Goal: Obtain resource: Download file/media

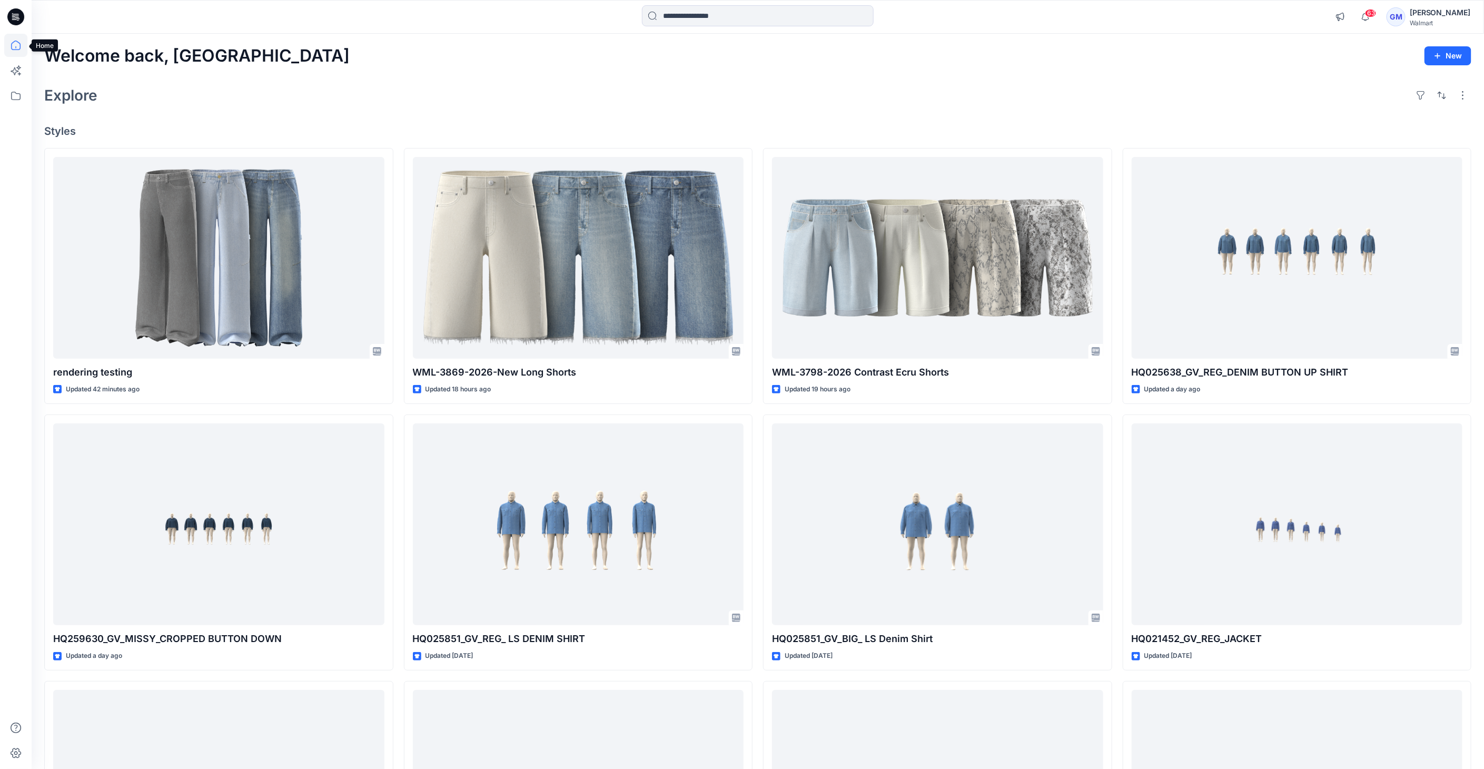
click at [14, 45] on icon at bounding box center [15, 45] width 23 height 23
click at [17, 92] on icon at bounding box center [15, 95] width 23 height 23
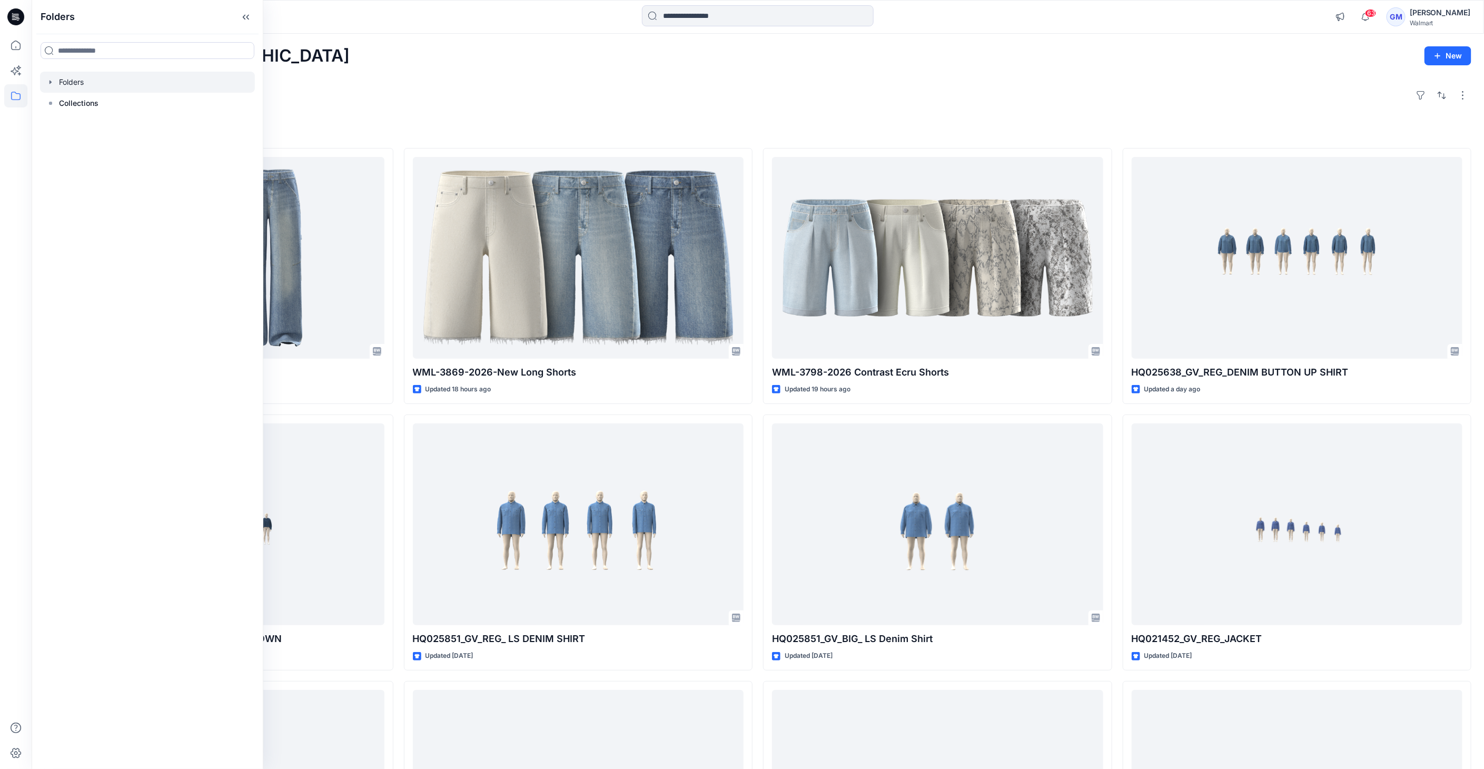
click at [78, 77] on div at bounding box center [147, 82] width 215 height 21
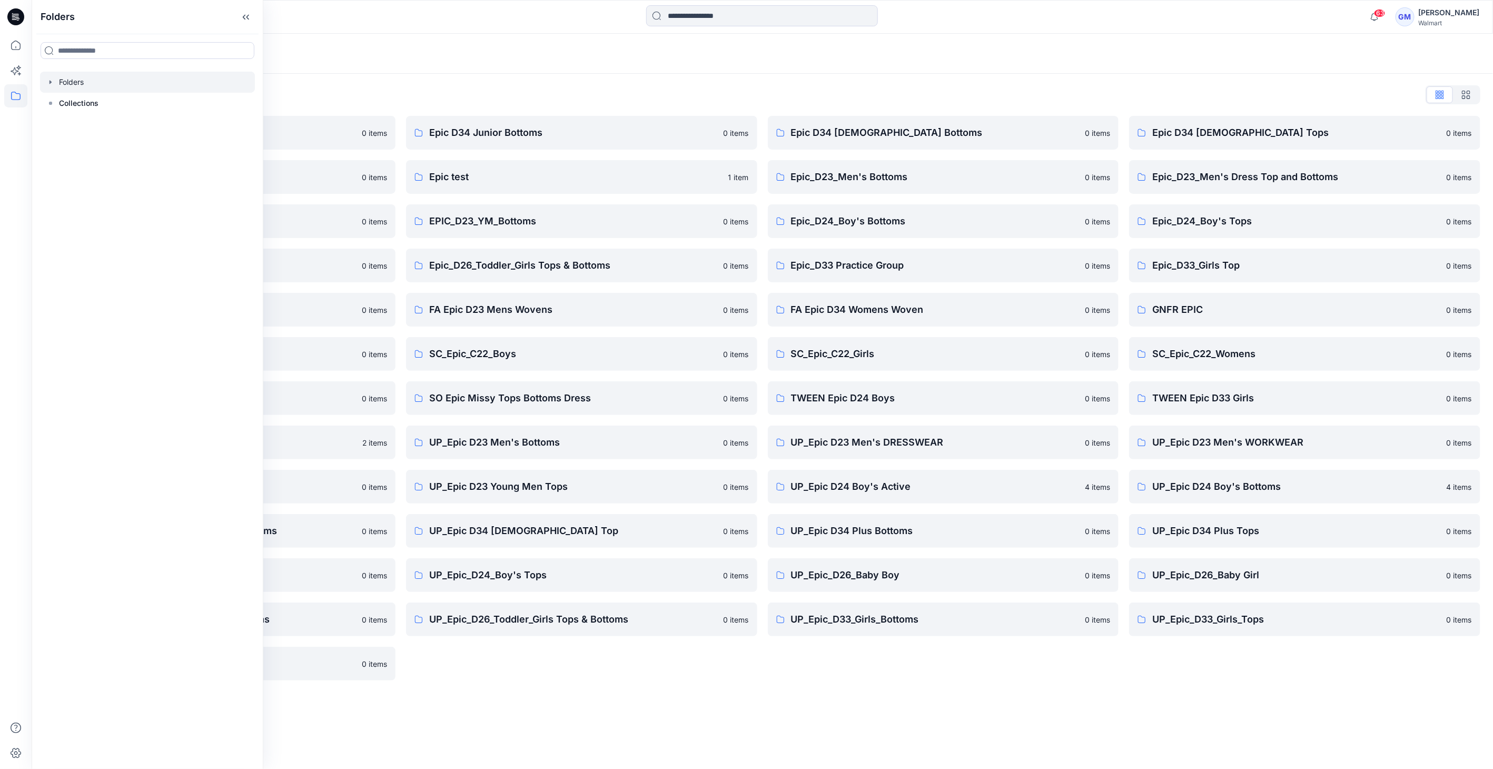
click at [502, 84] on div "Folders List Epic D23 Young Men Tops 0 items Epic NYC practice board 0 items Ep…" at bounding box center [762, 383] width 1461 height 619
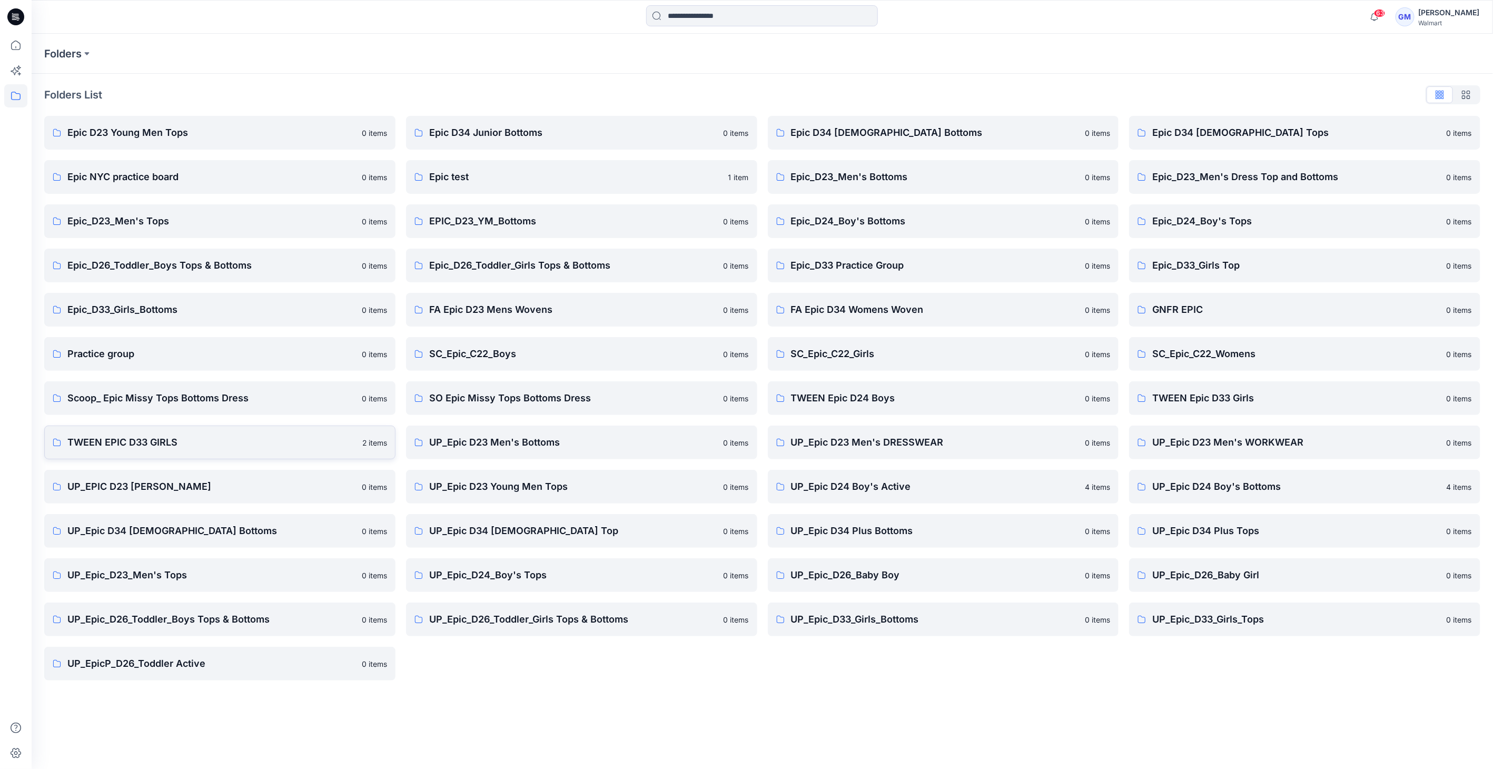
click at [222, 448] on p "TWEEN EPIC D33 GIRLS" at bounding box center [211, 442] width 289 height 15
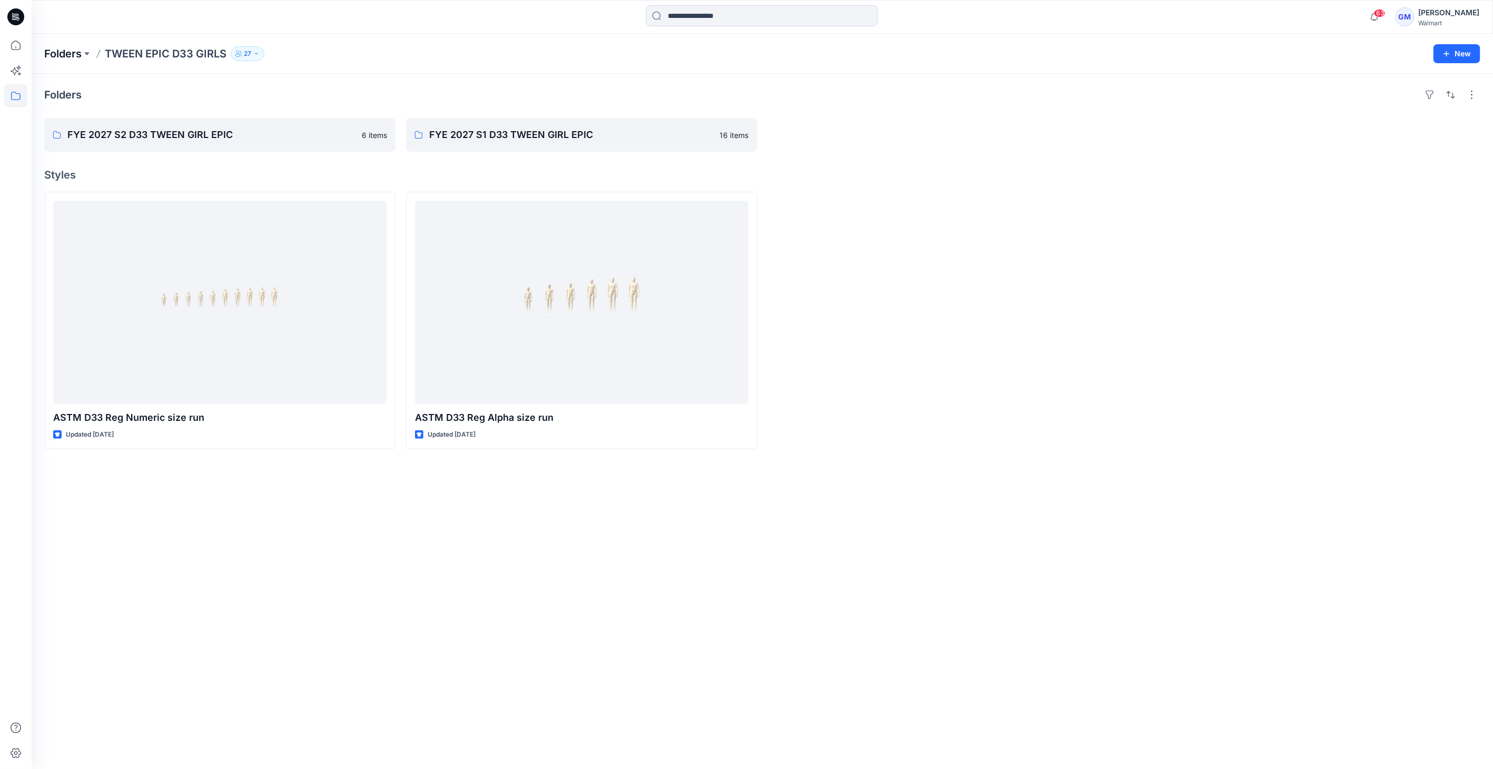
click at [73, 56] on p "Folders" at bounding box center [62, 53] width 37 height 15
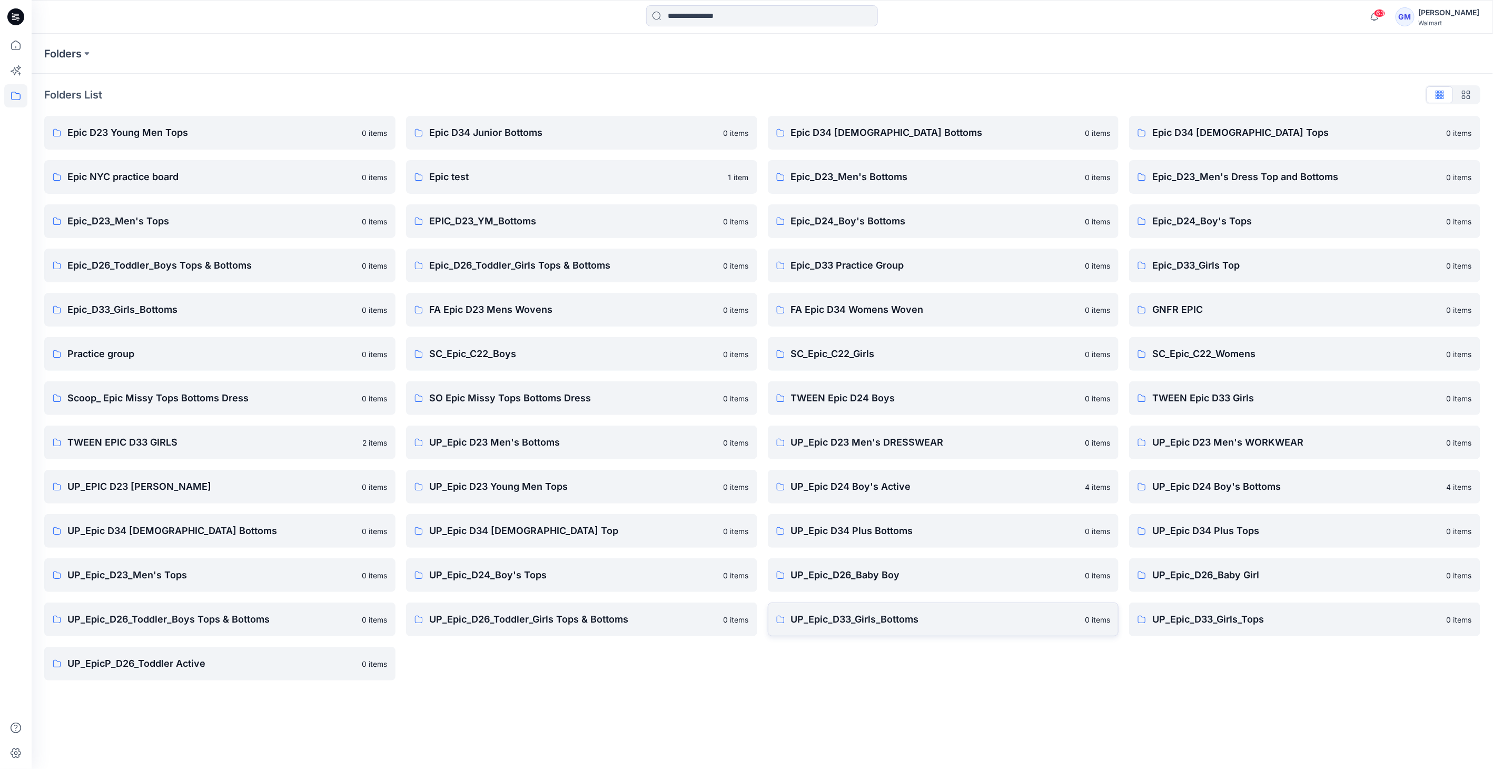
click at [930, 618] on p "UP_Epic_D33_Girls_Bottoms" at bounding box center [935, 619] width 288 height 15
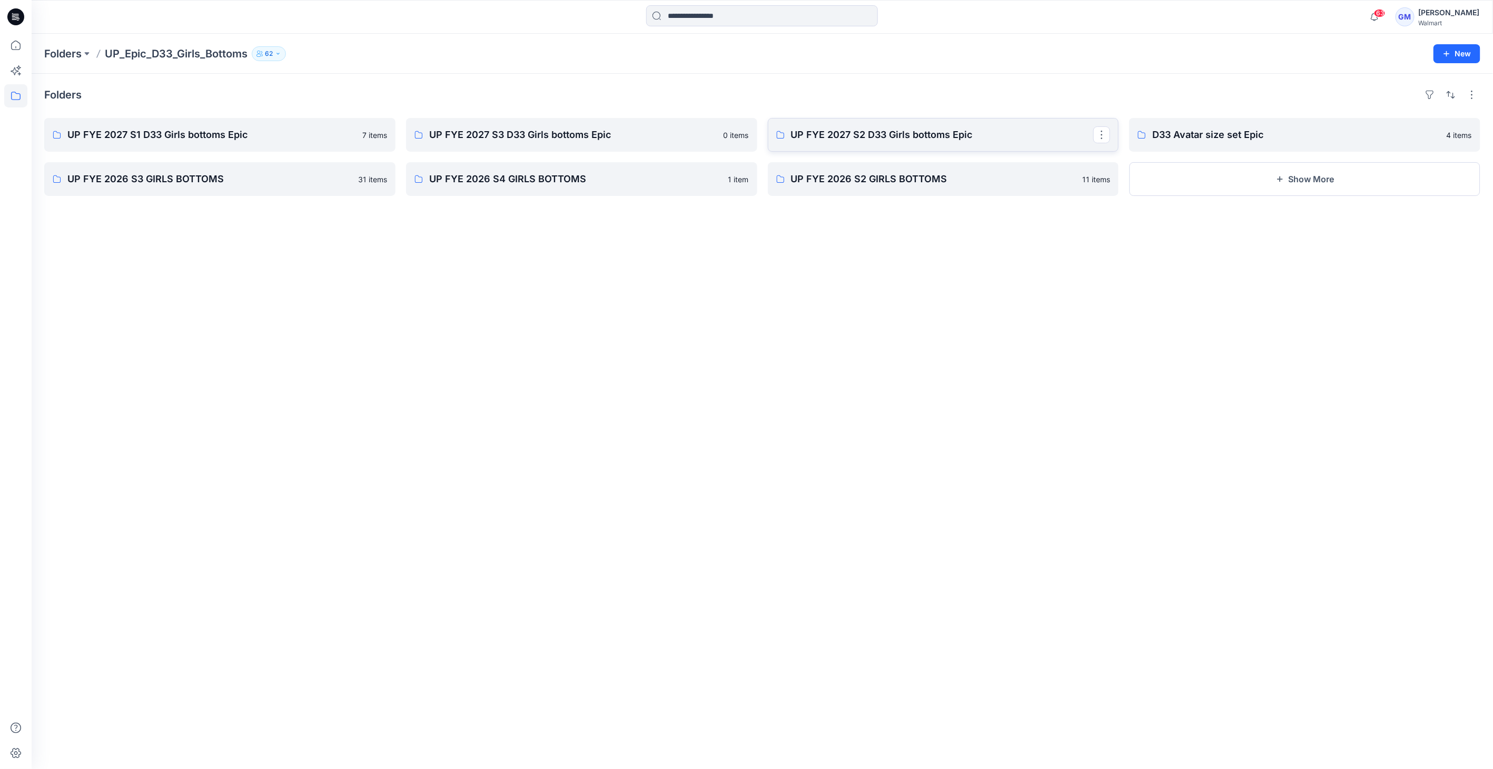
click at [916, 139] on p "UP FYE 2027 S2 D33 Girls bottoms Epic" at bounding box center [942, 134] width 303 height 15
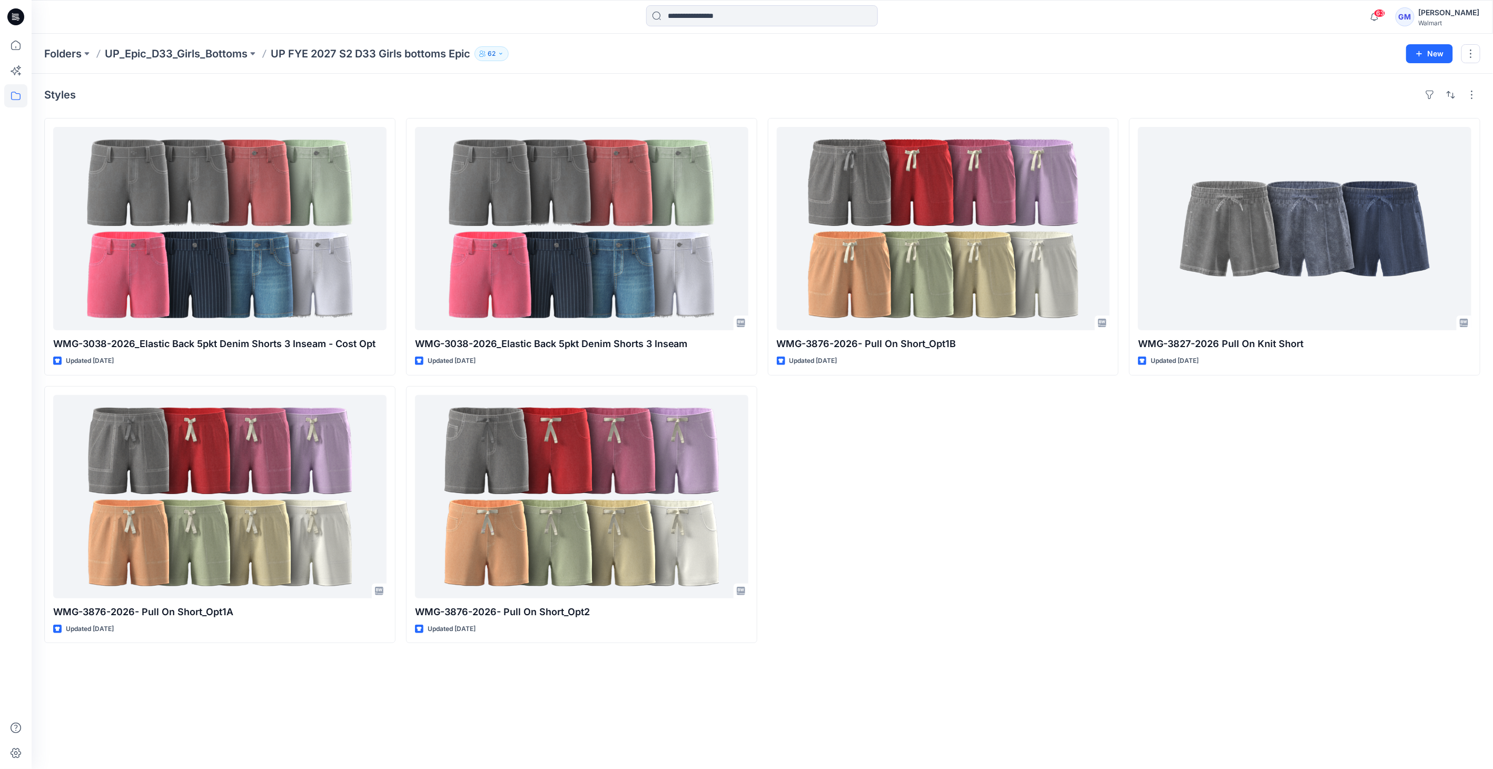
click at [148, 43] on div "Folders UP_Epic_D33_Girls_Bottoms UP FYE 2027 S2 D33 Girls bottoms Epic 62 New" at bounding box center [762, 54] width 1461 height 40
click at [190, 60] on p "UP_Epic_D33_Girls_Bottoms" at bounding box center [176, 53] width 143 height 15
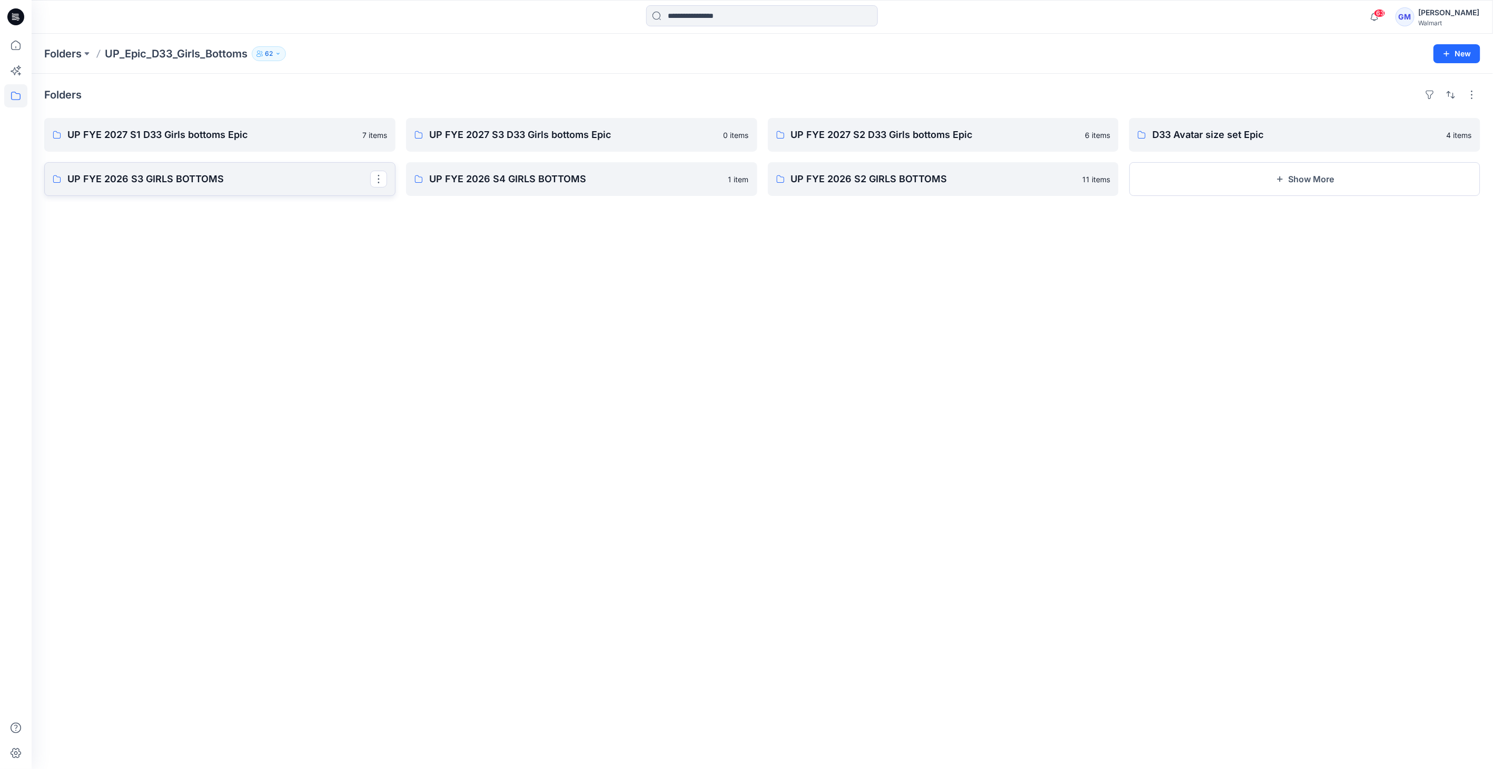
click at [285, 178] on p "UP FYE 2026 S3 GIRLS BOTTOMS" at bounding box center [218, 179] width 303 height 15
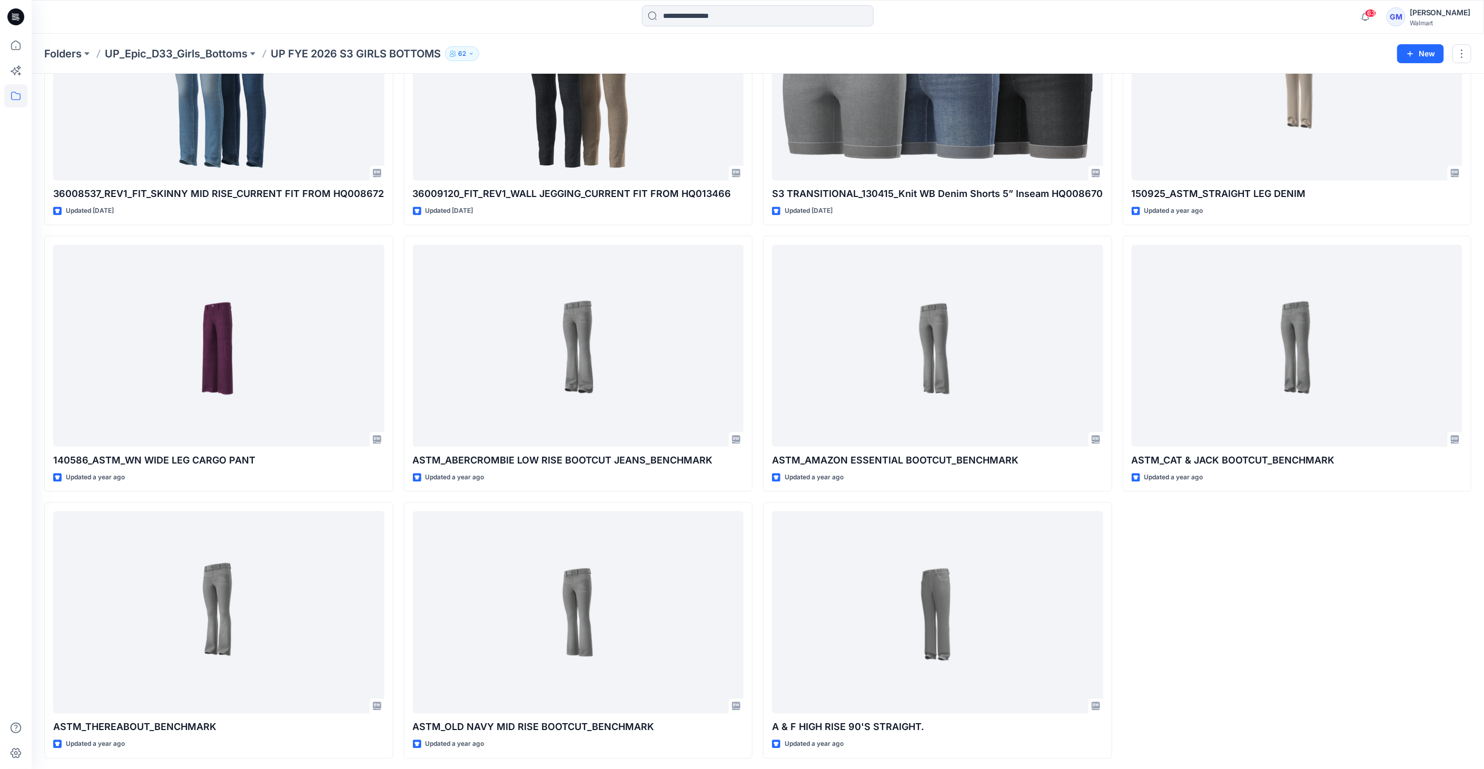
scroll to position [1482, 0]
click at [214, 48] on p "UP_Epic_D33_Girls_Bottoms" at bounding box center [176, 53] width 143 height 15
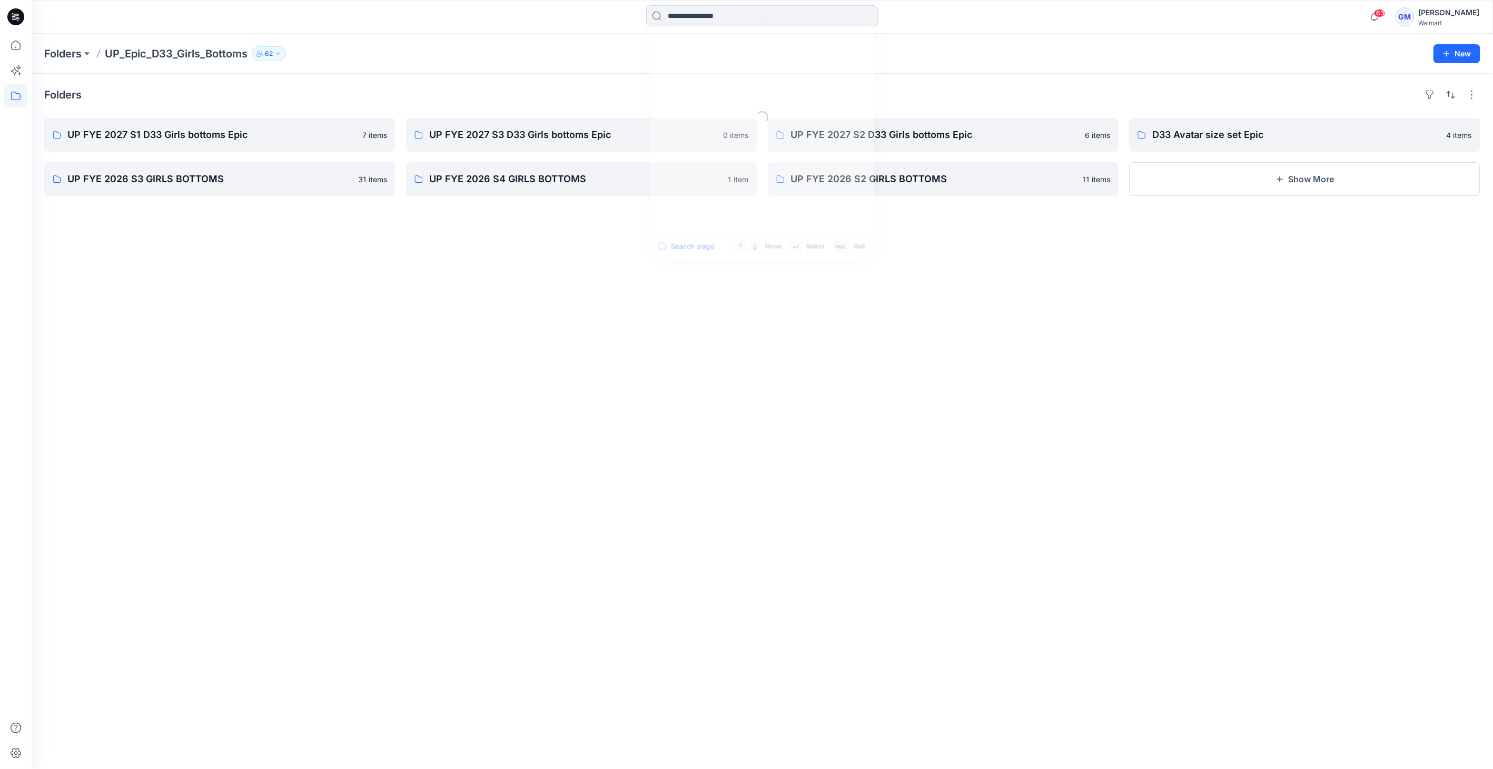
click at [698, 12] on input at bounding box center [762, 15] width 232 height 21
paste input "**********"
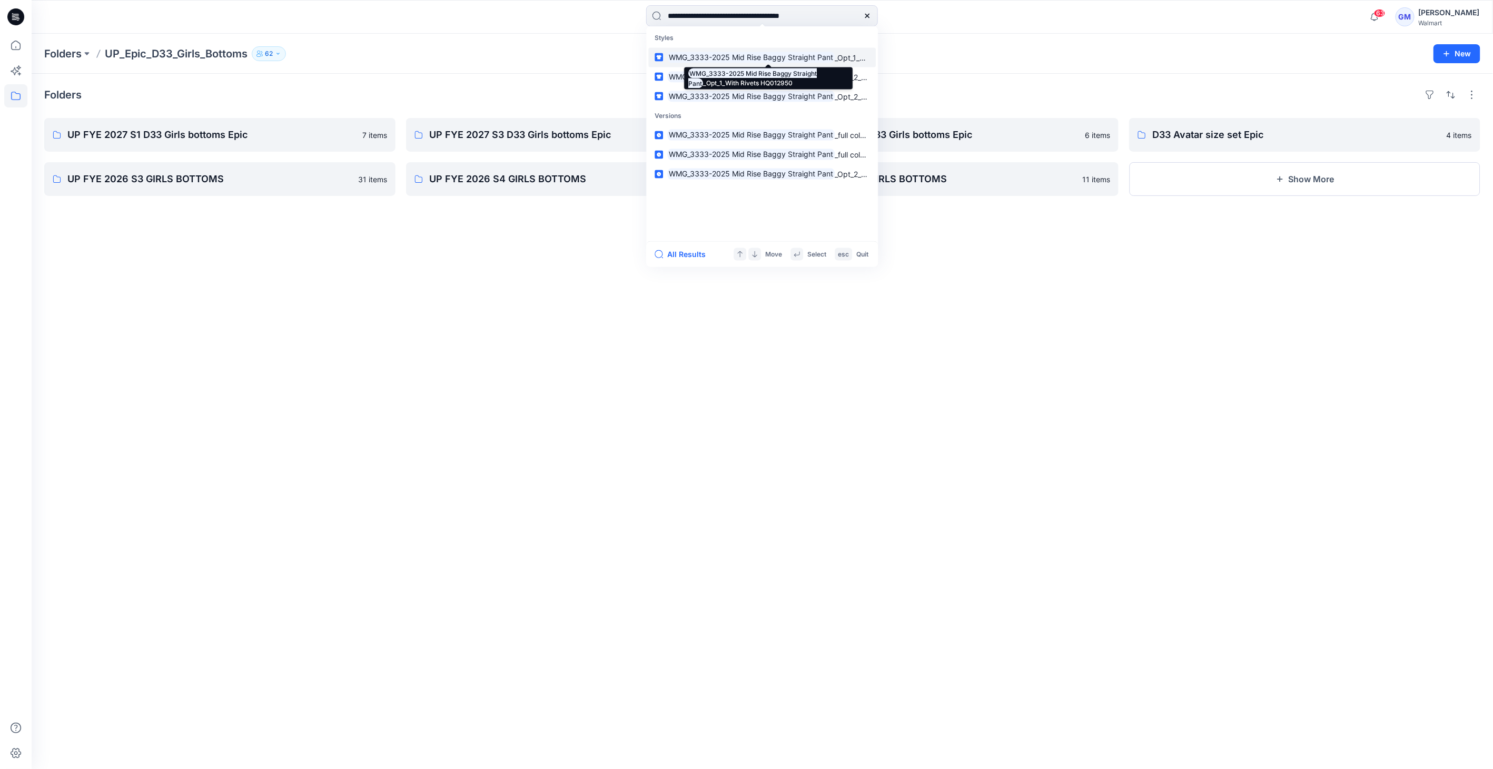
type input "**********"
click at [828, 54] on mark "WMG_3333-2025 Mid Rise Baggy Straight Pant" at bounding box center [750, 57] width 167 height 12
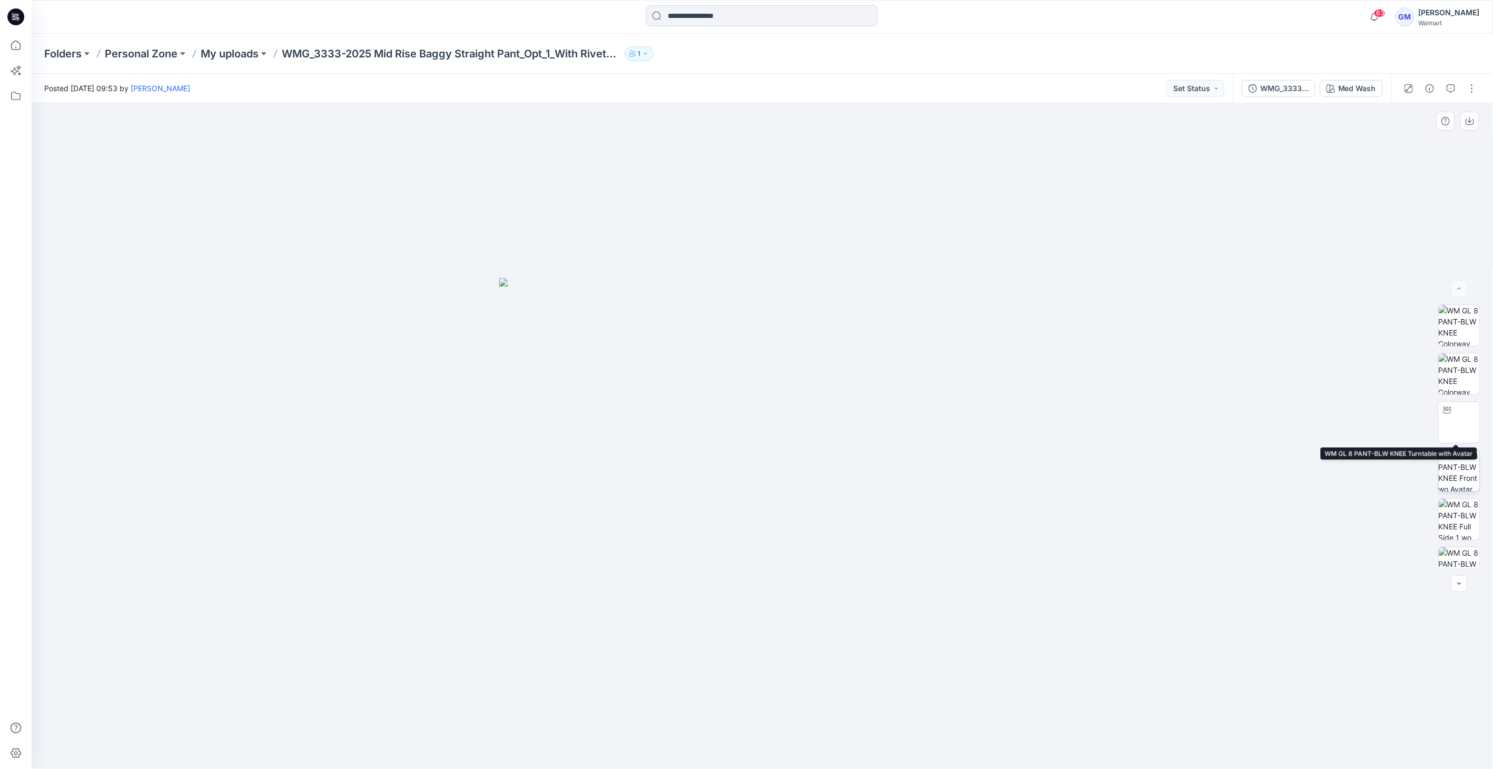
click at [1455, 425] on img at bounding box center [1458, 422] width 41 height 41
click at [1464, 477] on img at bounding box center [1458, 470] width 41 height 41
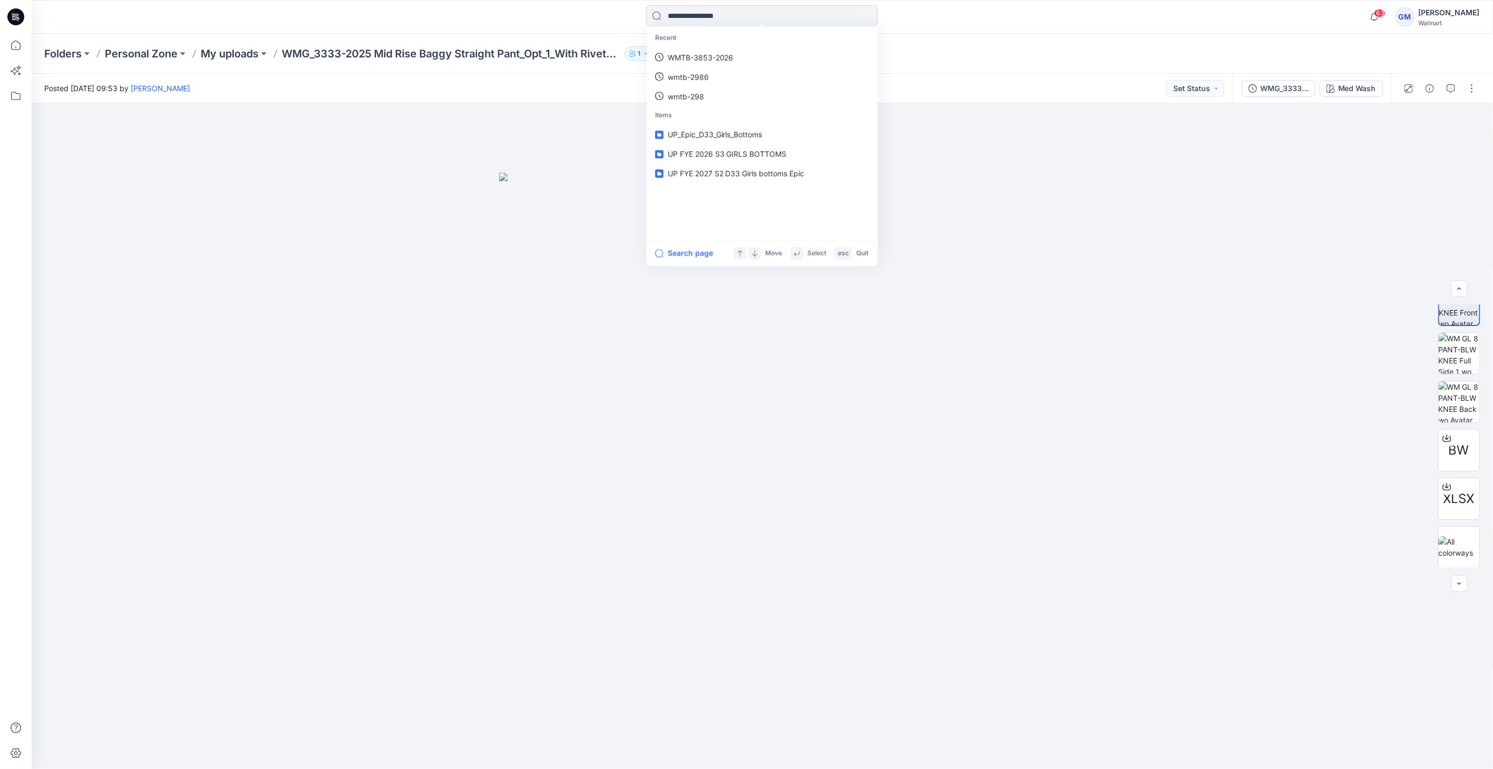
click at [684, 8] on input at bounding box center [762, 15] width 232 height 21
drag, startPoint x: 675, startPoint y: 266, endPoint x: 692, endPoint y: 256, distance: 19.3
click at [677, 266] on div "Search page Move Select esc Quit" at bounding box center [762, 254] width 232 height 26
click at [696, 254] on button "Search page" at bounding box center [683, 254] width 58 height 13
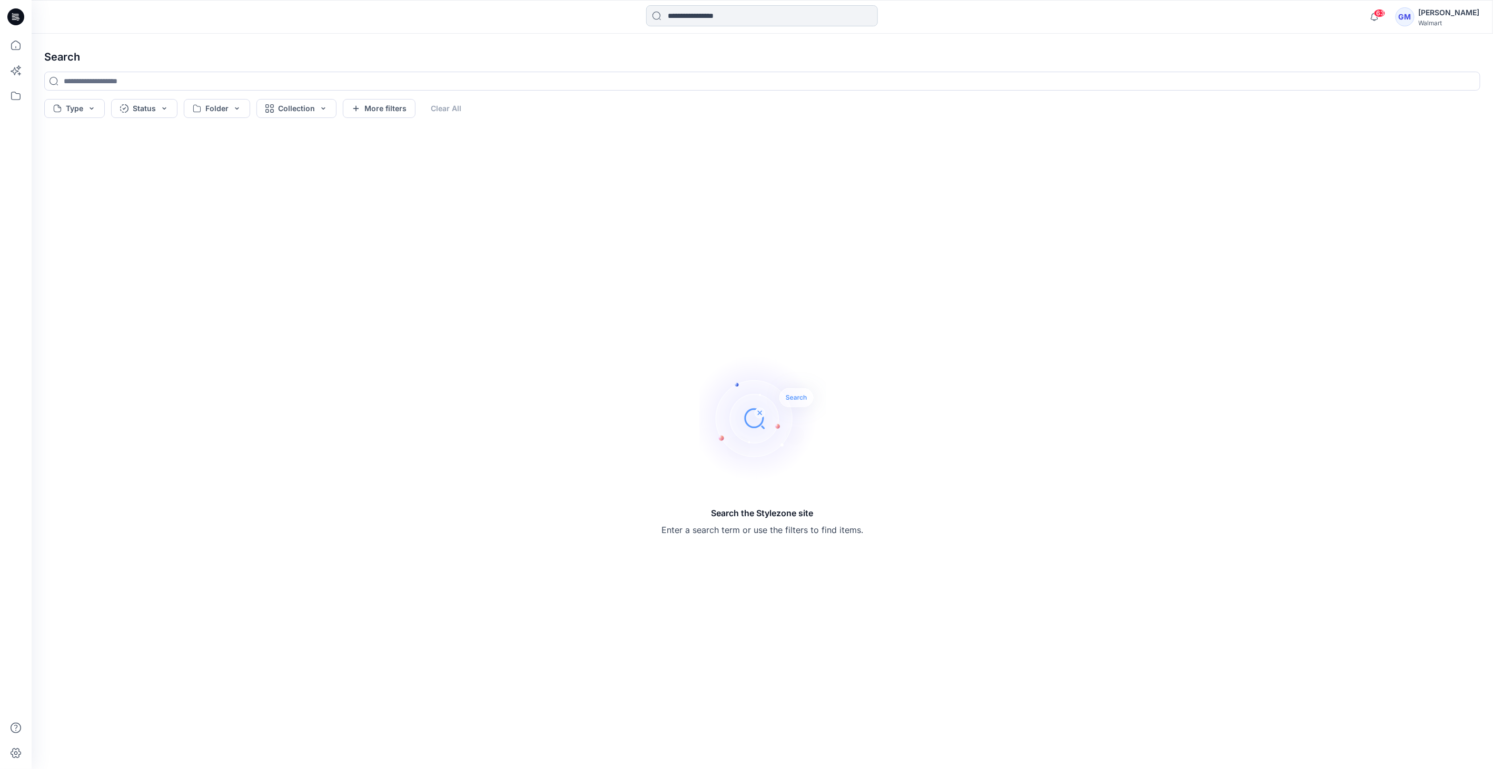
click at [693, 14] on input at bounding box center [762, 15] width 232 height 21
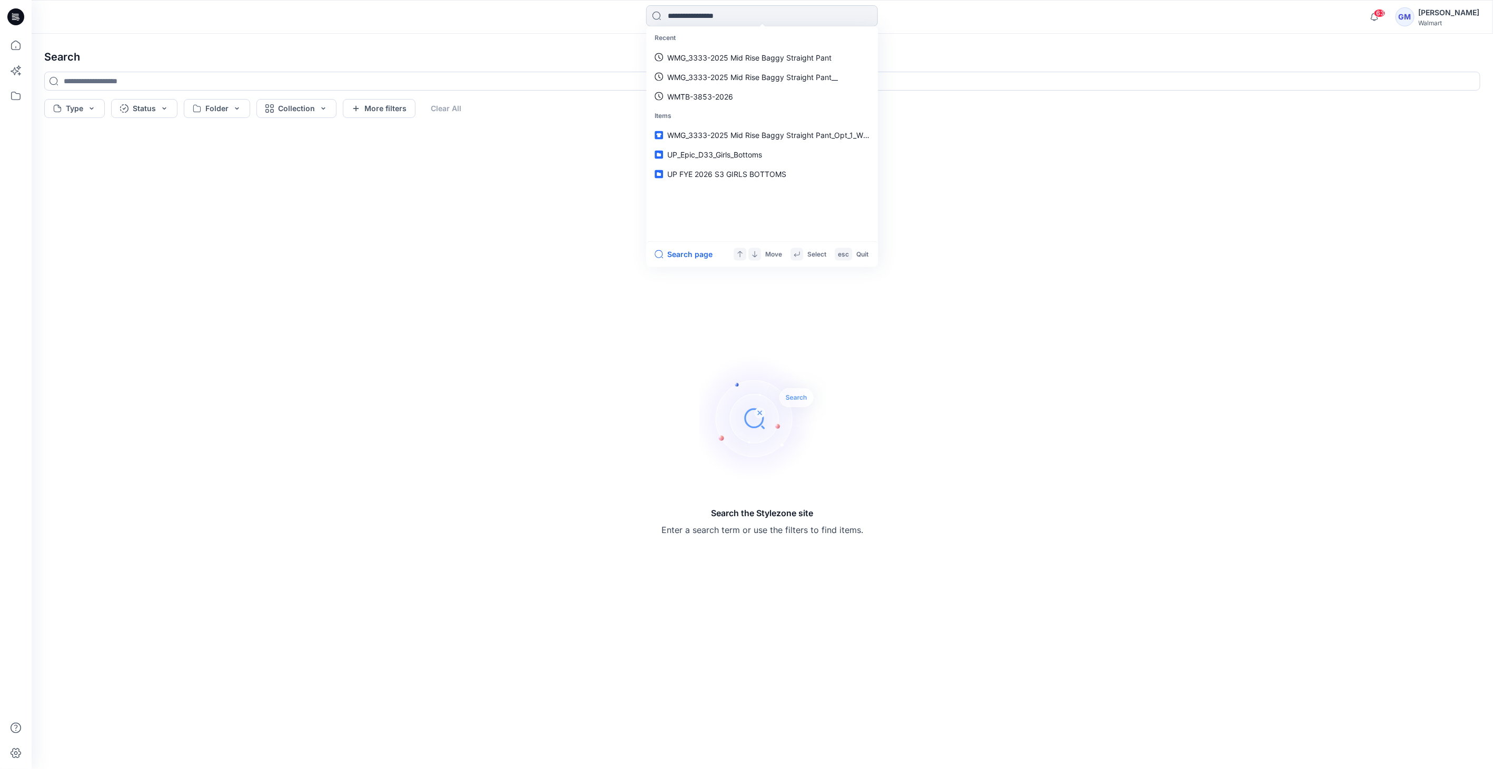
paste input "**********"
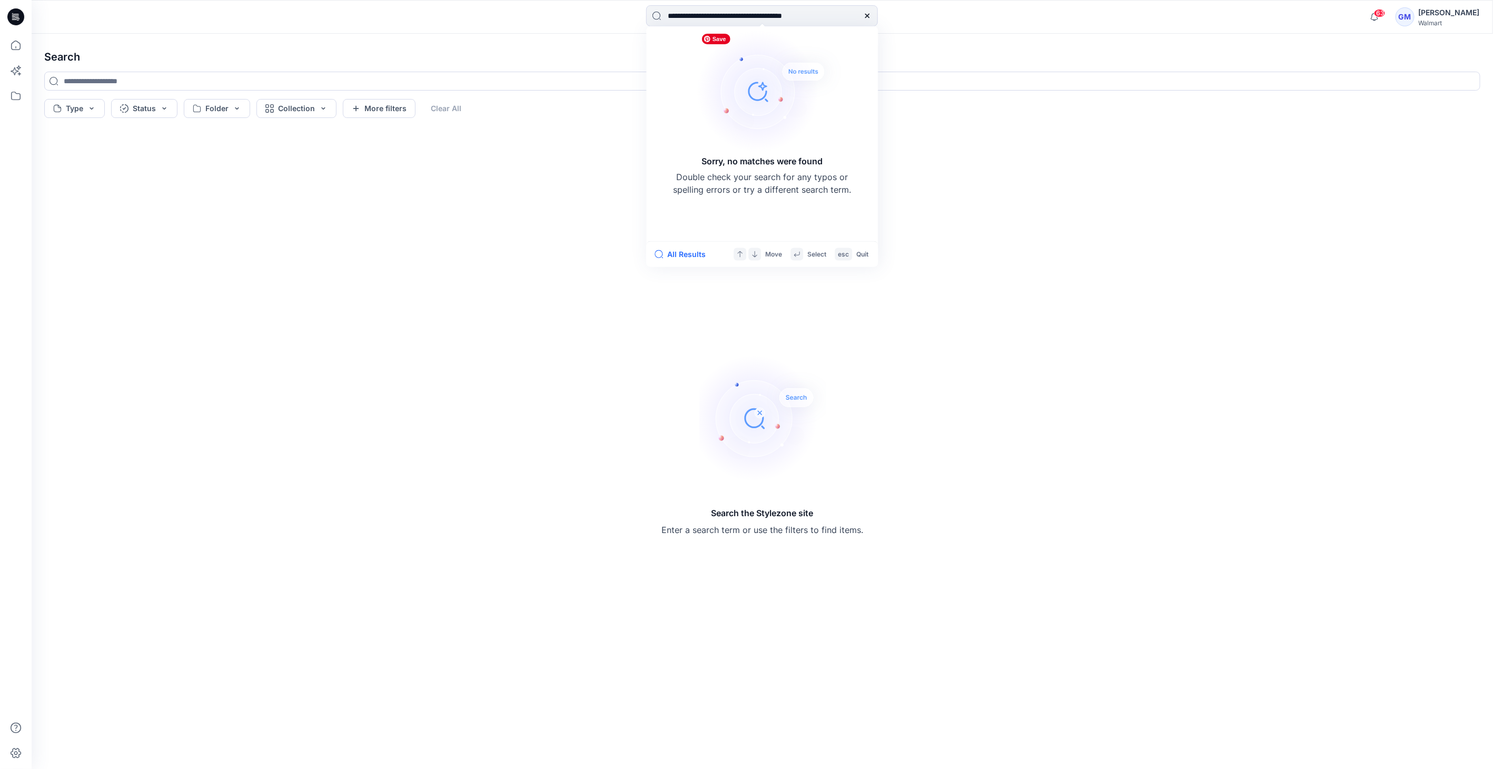
type input "**********"
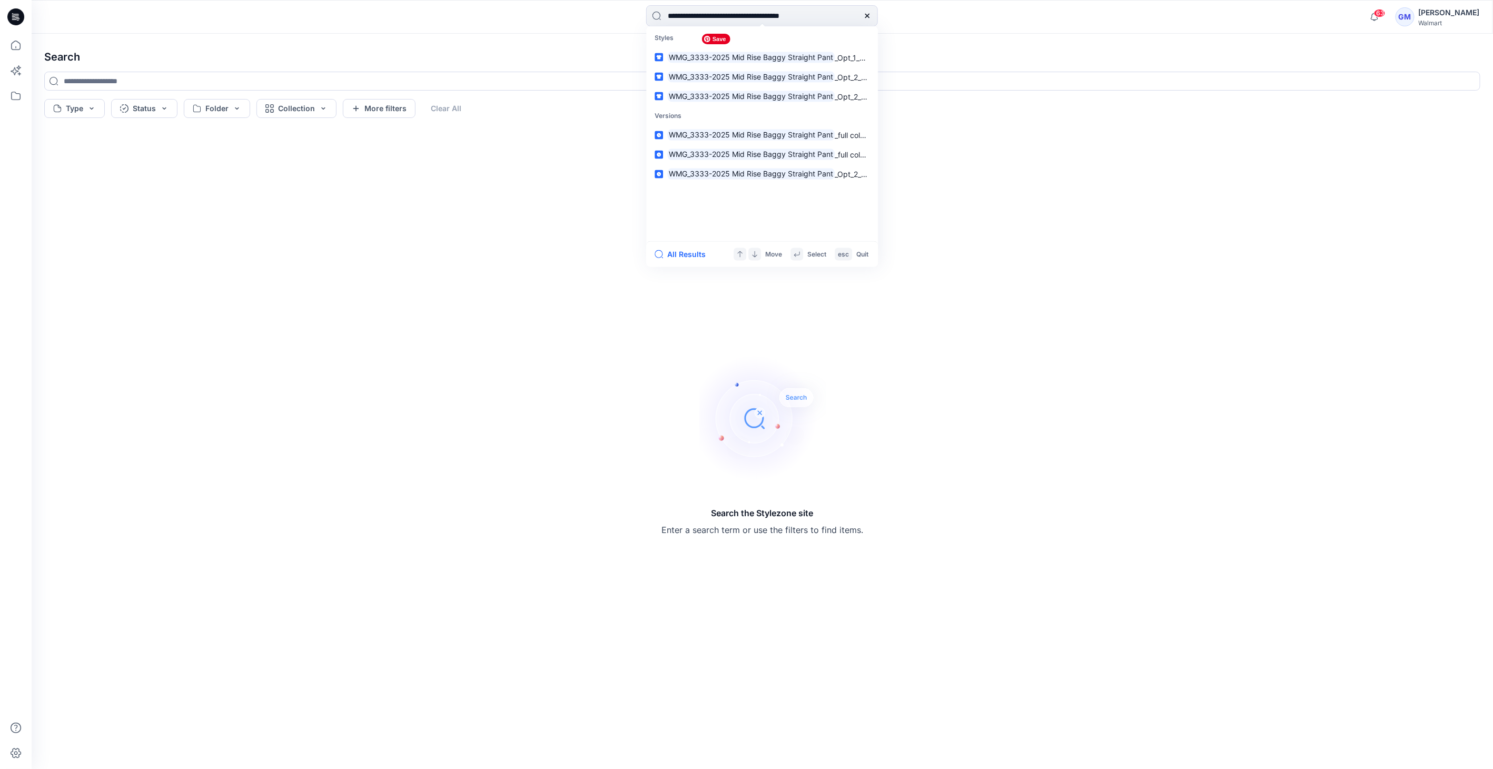
type input "**********"
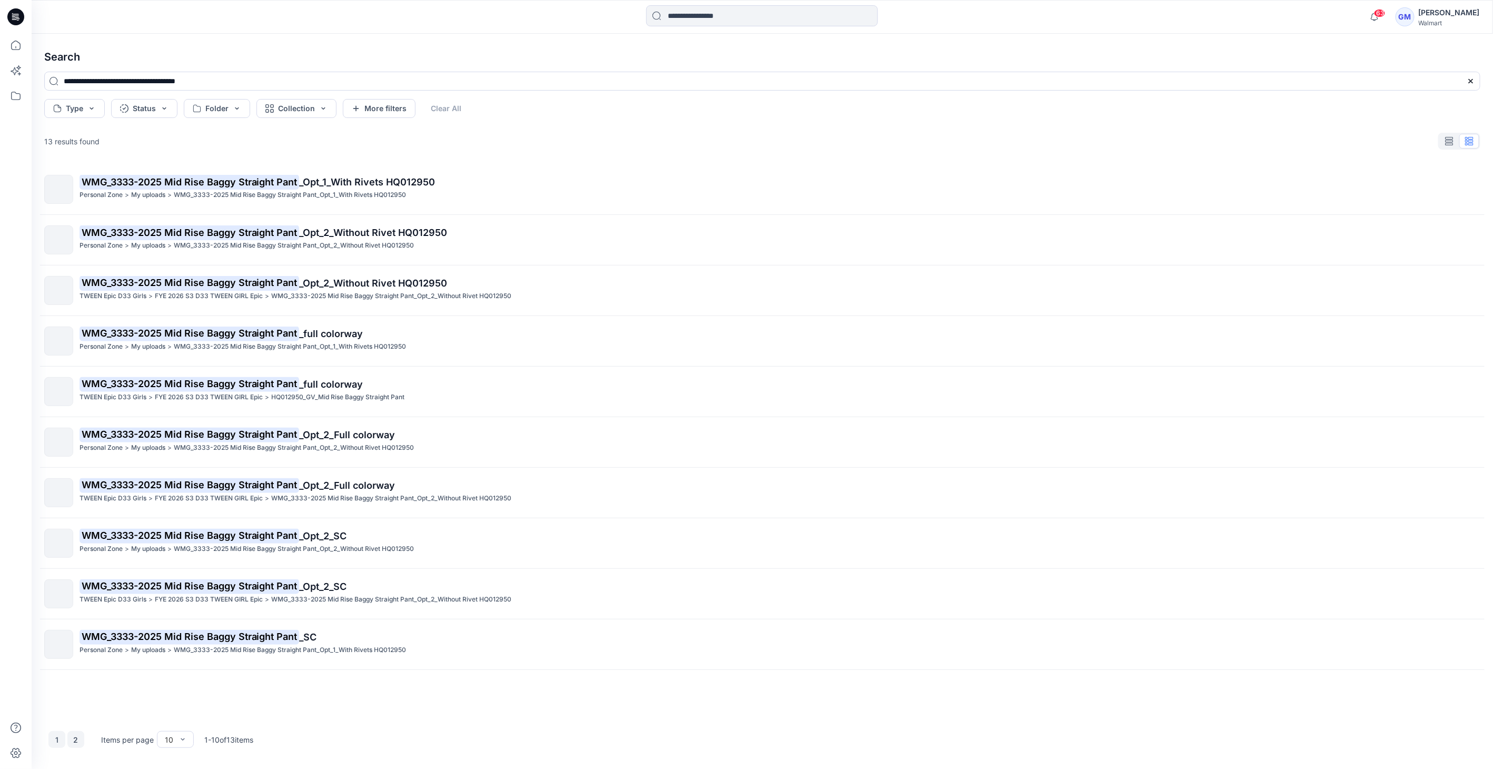
click at [81, 737] on button "2" at bounding box center [75, 739] width 17 height 17
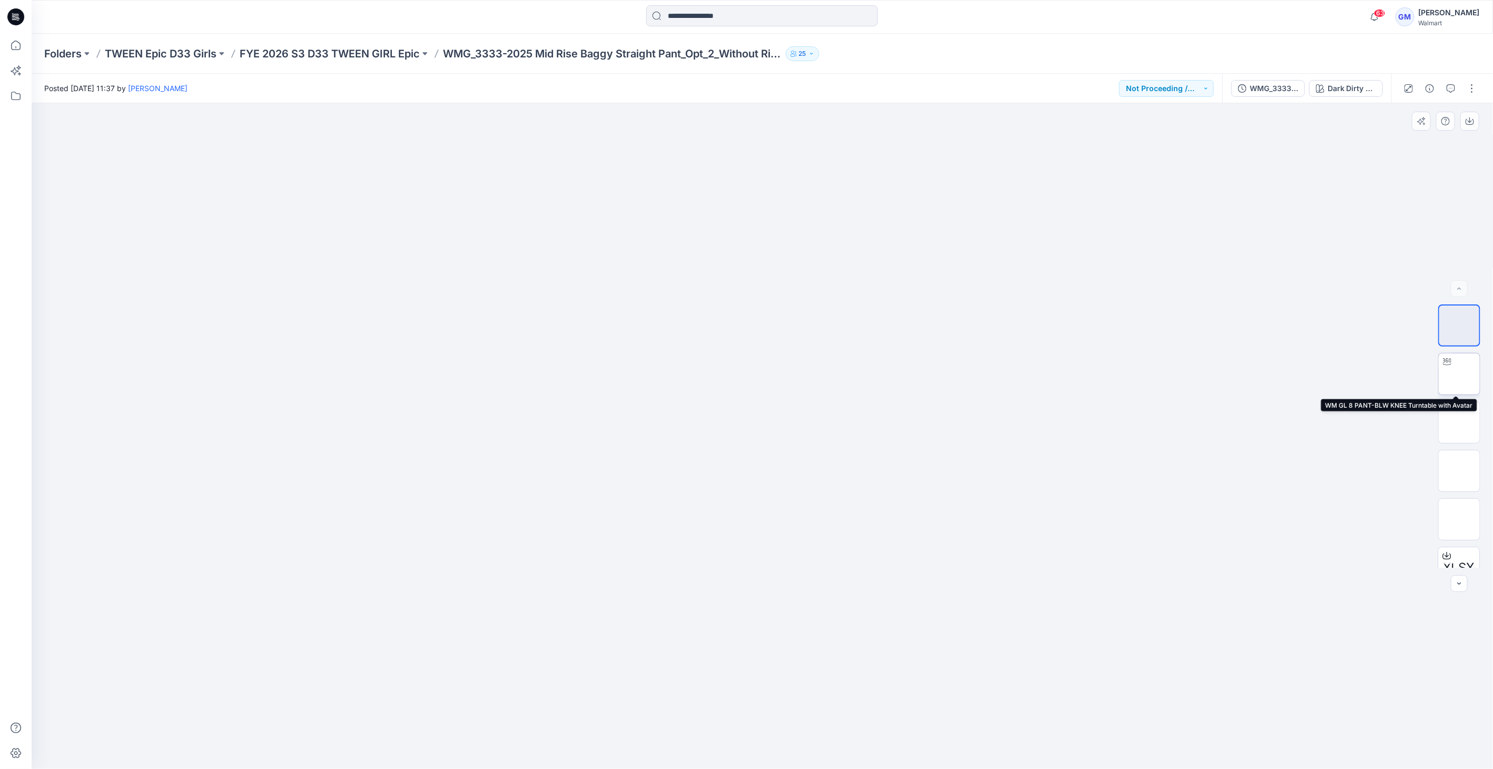
click at [1459, 374] on img at bounding box center [1459, 374] width 0 height 0
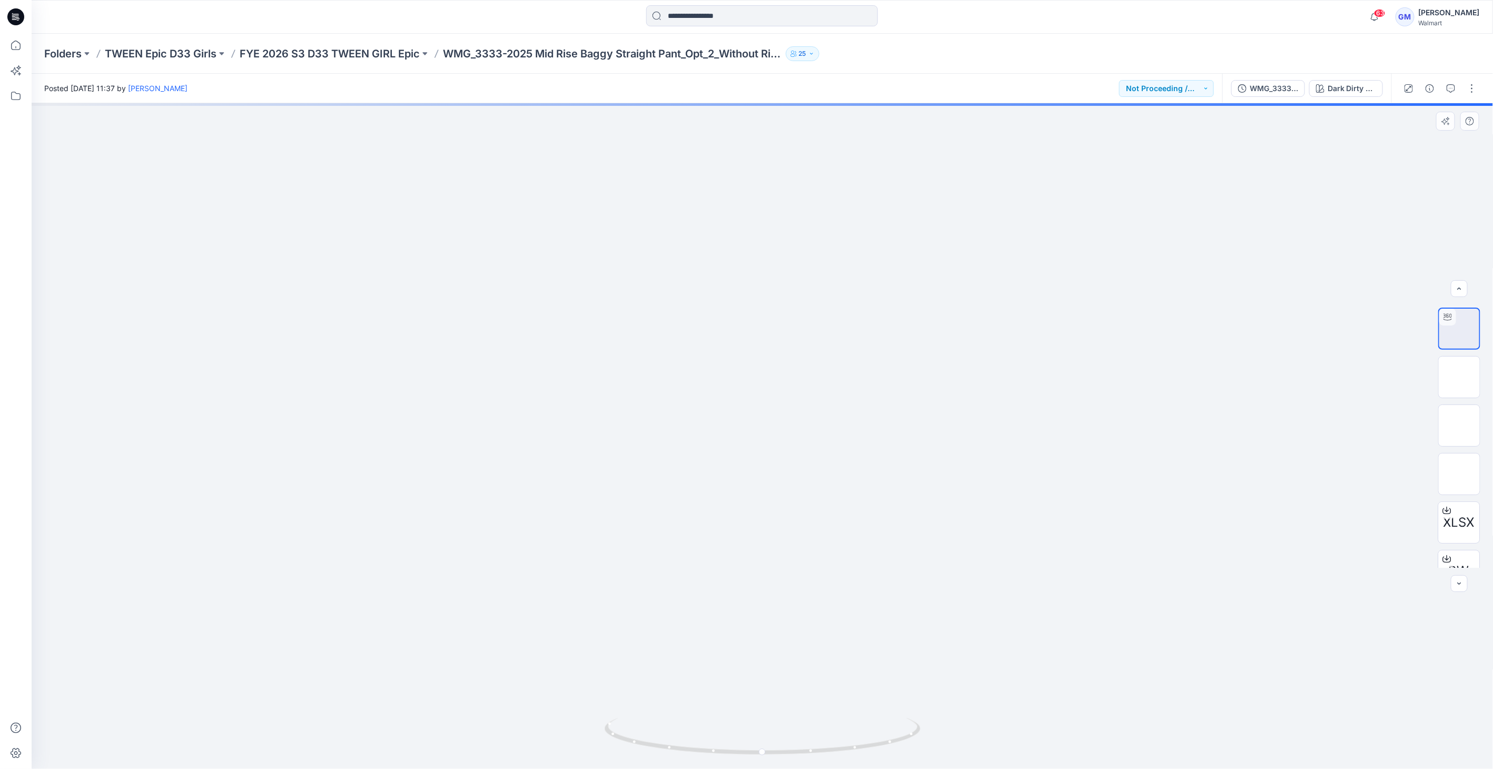
scroll to position [69, 0]
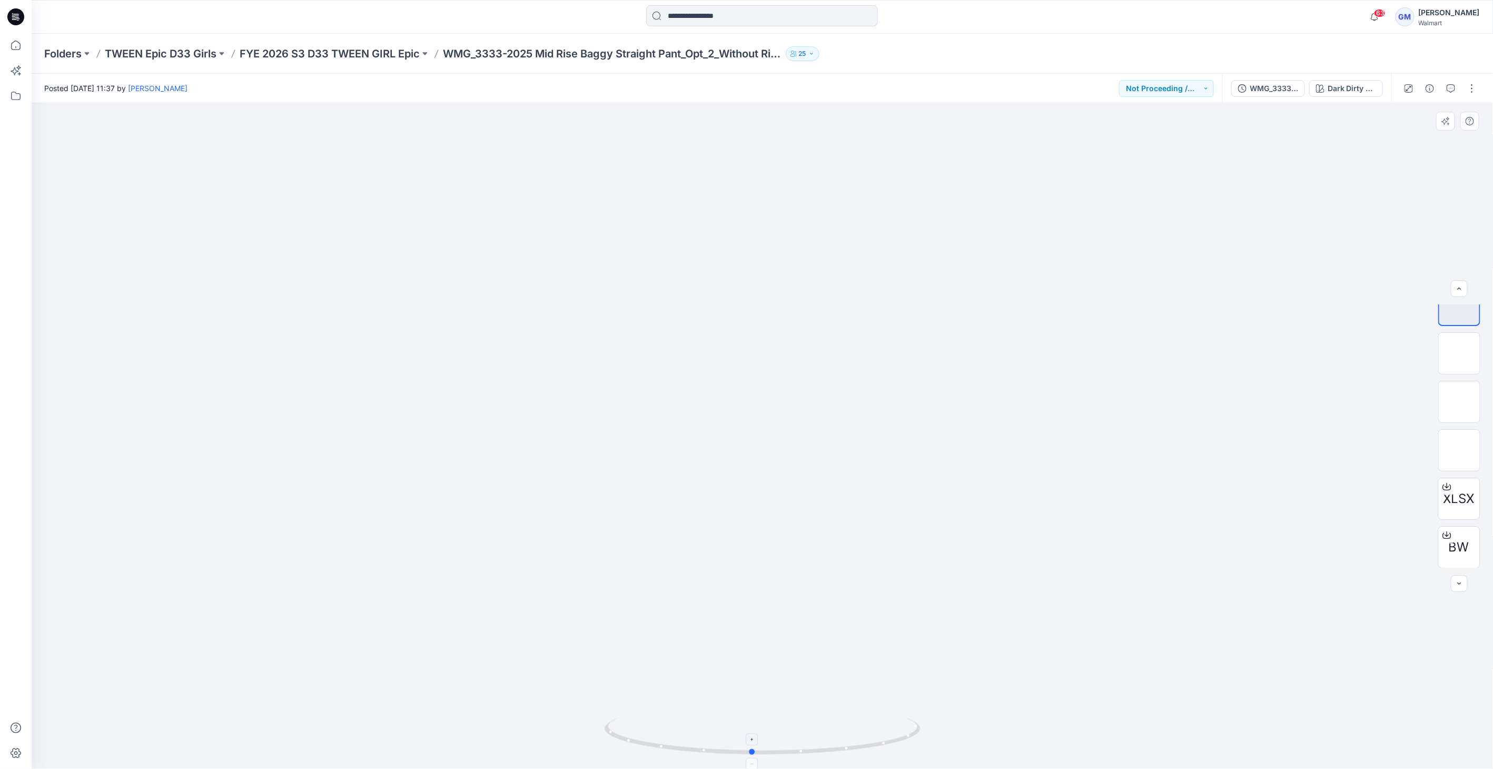
drag, startPoint x: 776, startPoint y: 753, endPoint x: 765, endPoint y: 742, distance: 16.0
click at [765, 761] on div at bounding box center [762, 435] width 1461 height 665
click at [396, 54] on p "FYE 2026 S3 D33 TWEEN GIRL Epic" at bounding box center [330, 53] width 180 height 15
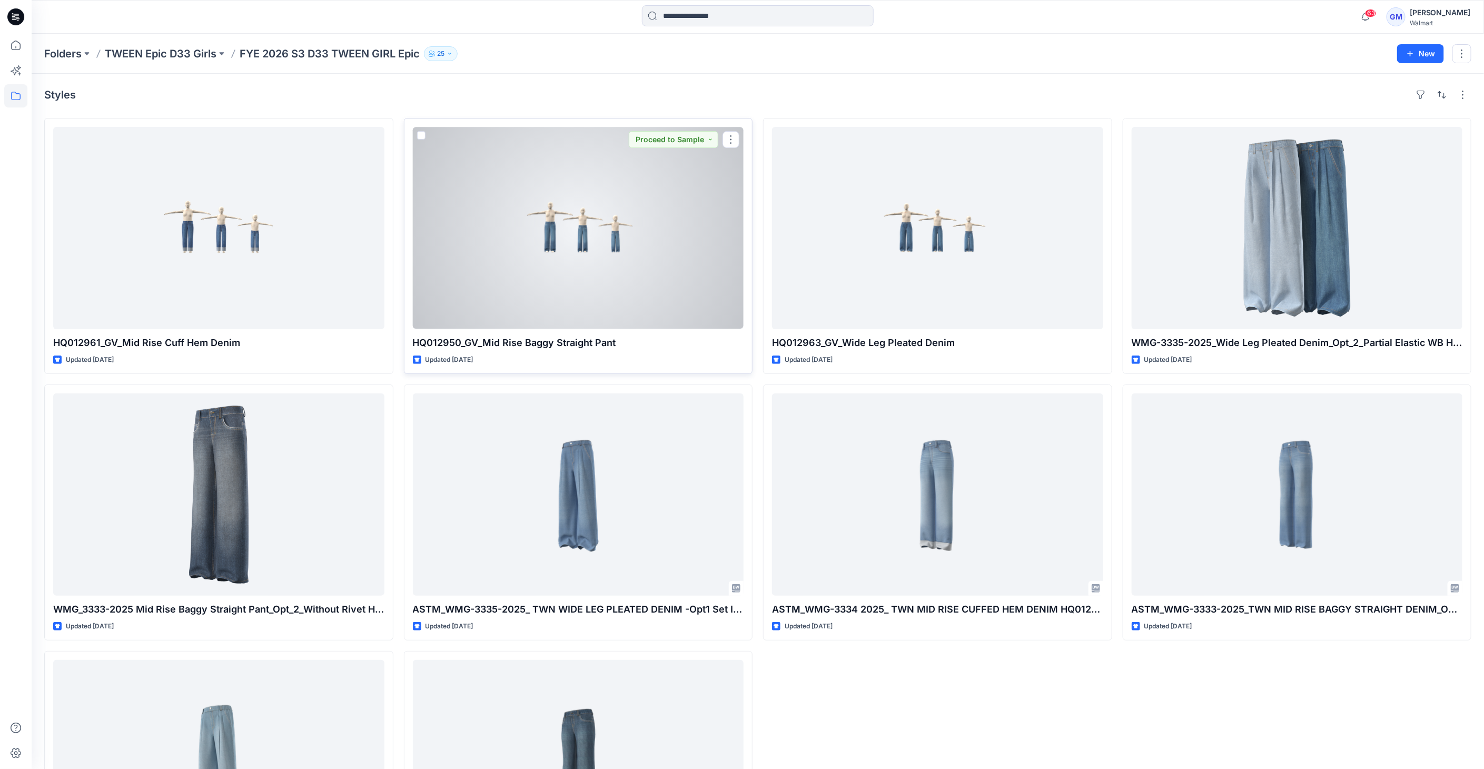
click at [552, 232] on div at bounding box center [578, 228] width 331 height 202
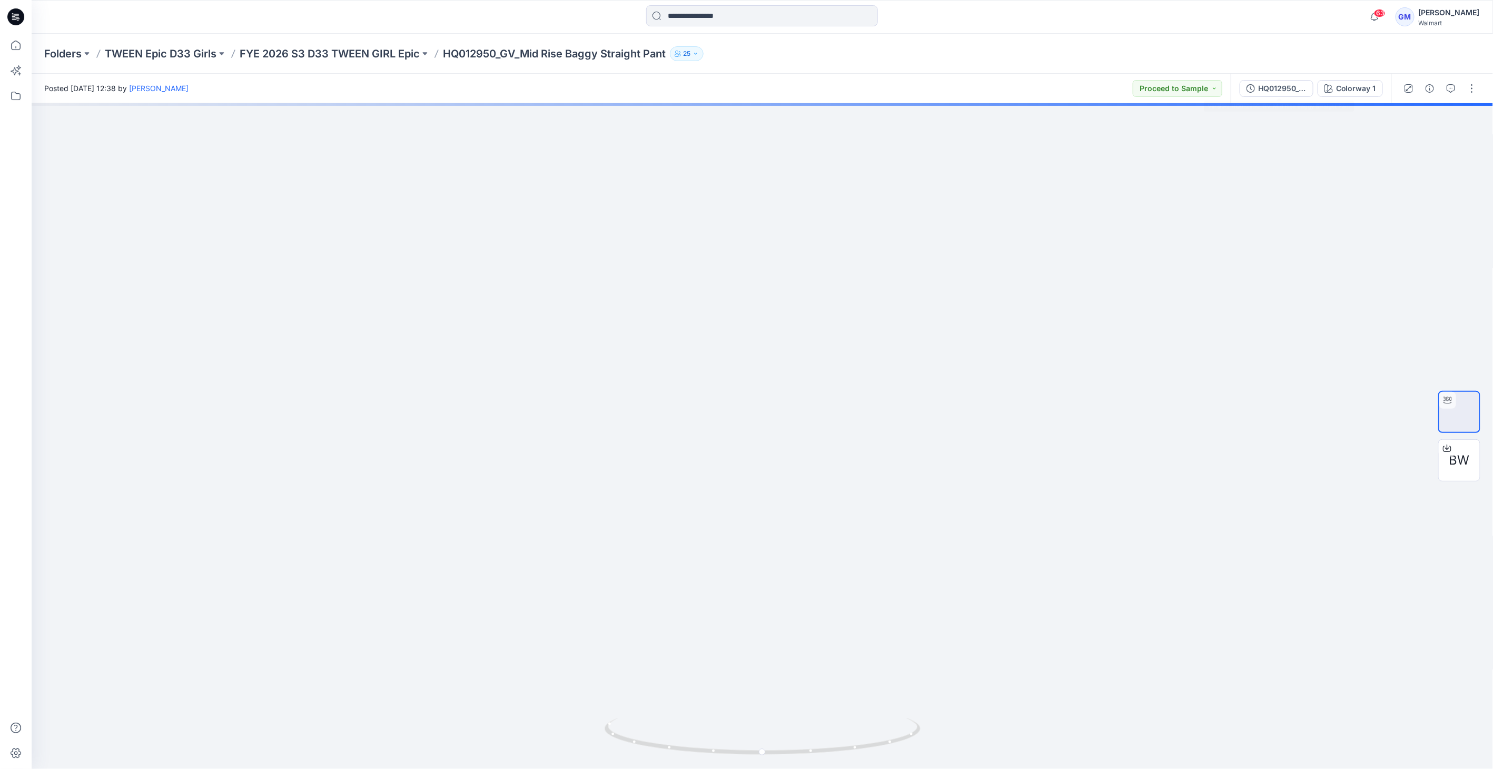
click at [1284, 76] on div "HQ012950_GV_Mid Rise Baggy Straight Pant Colorway 1" at bounding box center [1310, 88] width 161 height 29
click at [1283, 79] on div "HQ012950_GV_Mid Rise Baggy Straight Pant Colorway 1" at bounding box center [1310, 88] width 161 height 29
click at [1282, 83] on div "HQ012950_GV_Mid Rise Baggy Straight Pant" at bounding box center [1282, 89] width 48 height 12
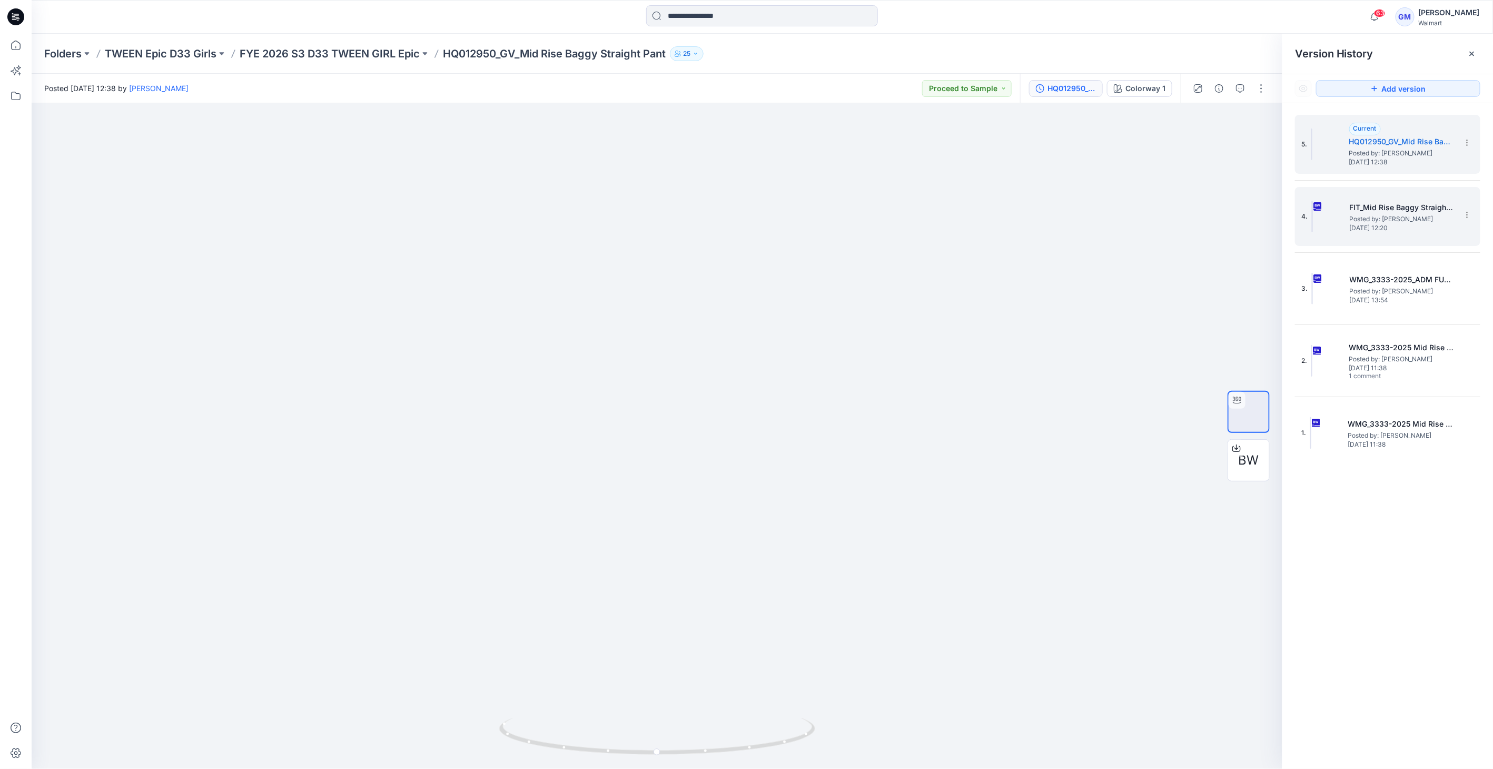
click at [1313, 213] on img at bounding box center [1312, 217] width 1 height 32
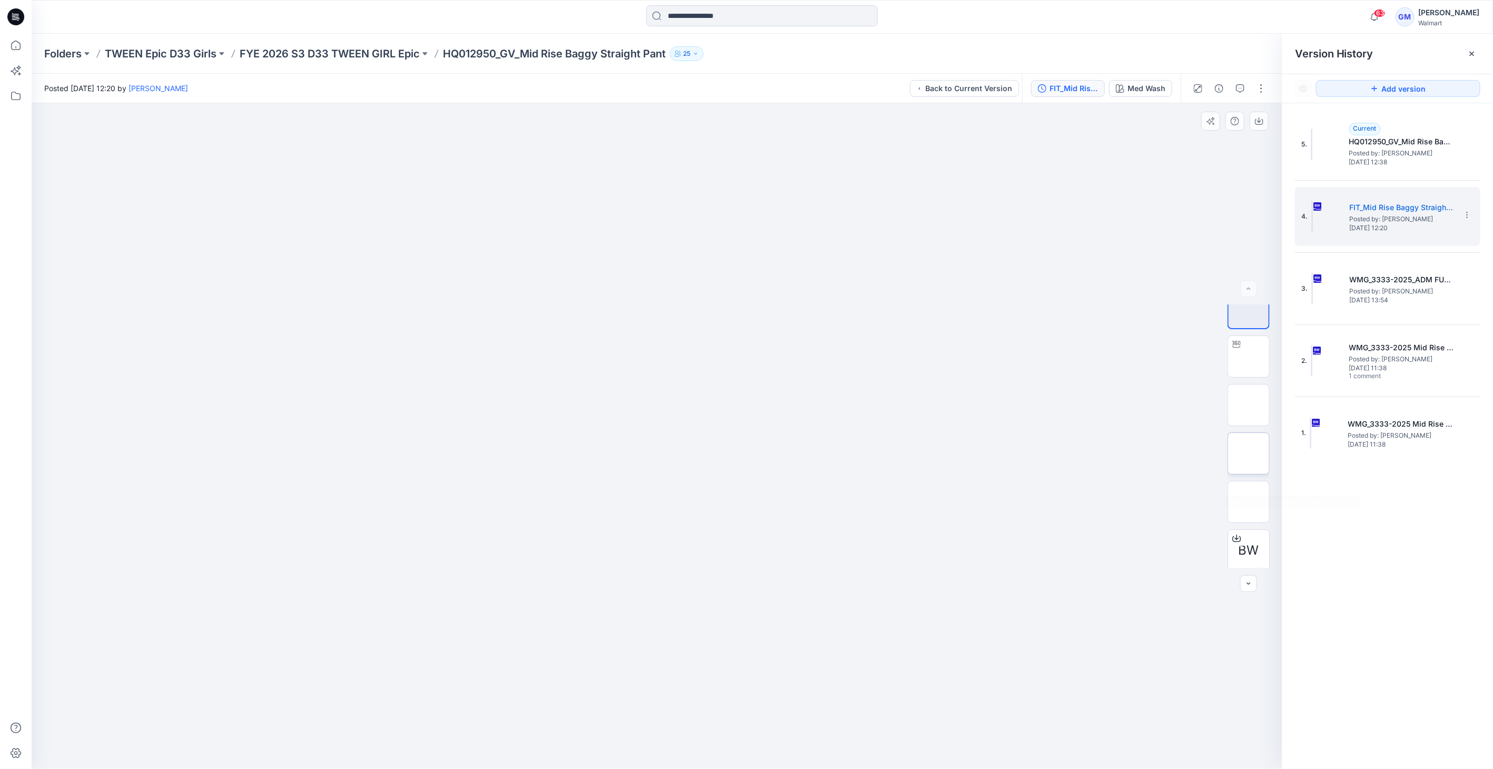
scroll to position [21, 0]
click at [1238, 328] on div "BW" at bounding box center [1248, 435] width 42 height 263
click at [1248, 353] on img at bounding box center [1248, 353] width 0 height 0
click at [1467, 207] on section at bounding box center [1466, 214] width 17 height 17
click at [1401, 234] on span "Download Source BW File" at bounding box center [1413, 235] width 88 height 13
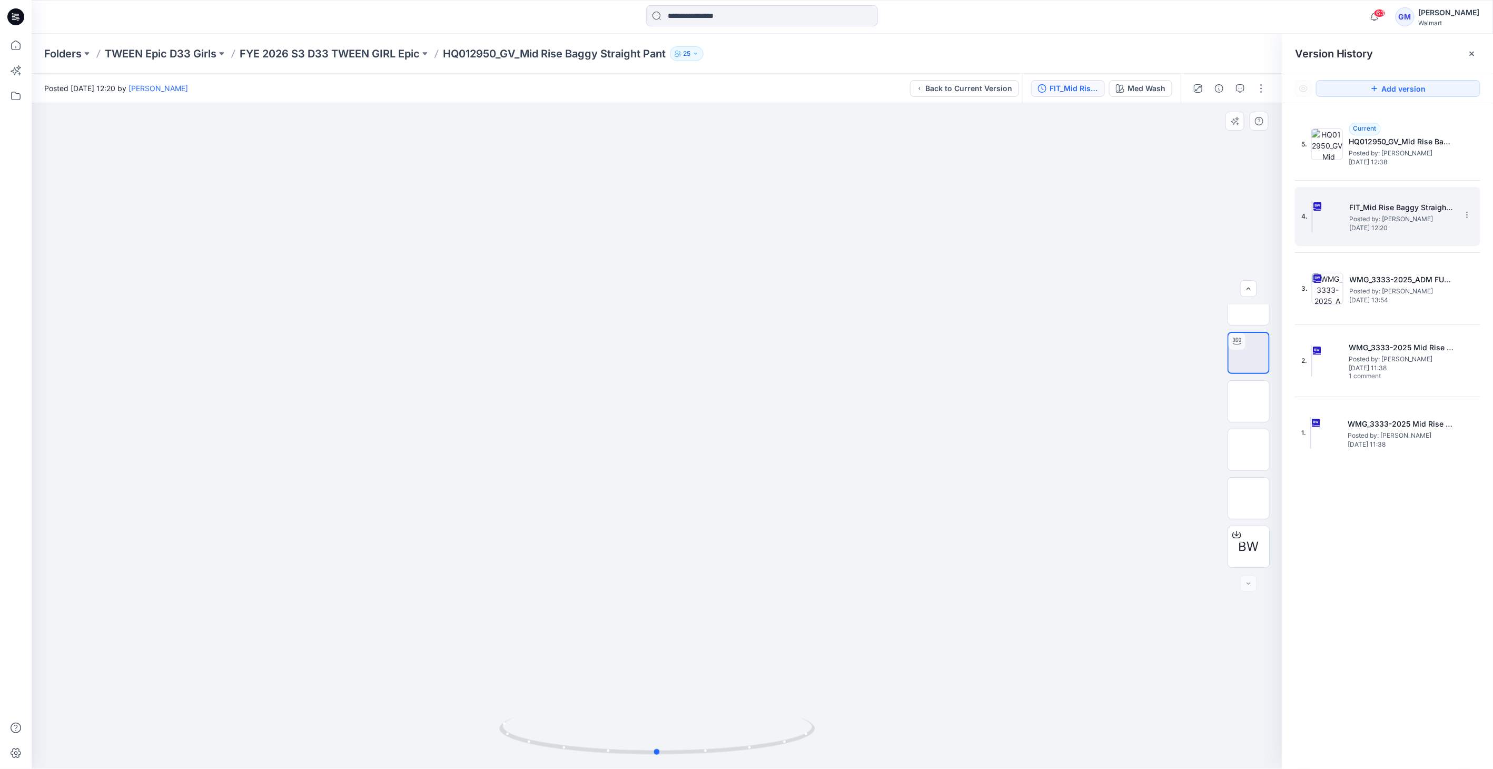
click at [530, 269] on div at bounding box center [657, 435] width 1250 height 665
click at [1479, 53] on div at bounding box center [1471, 53] width 17 height 17
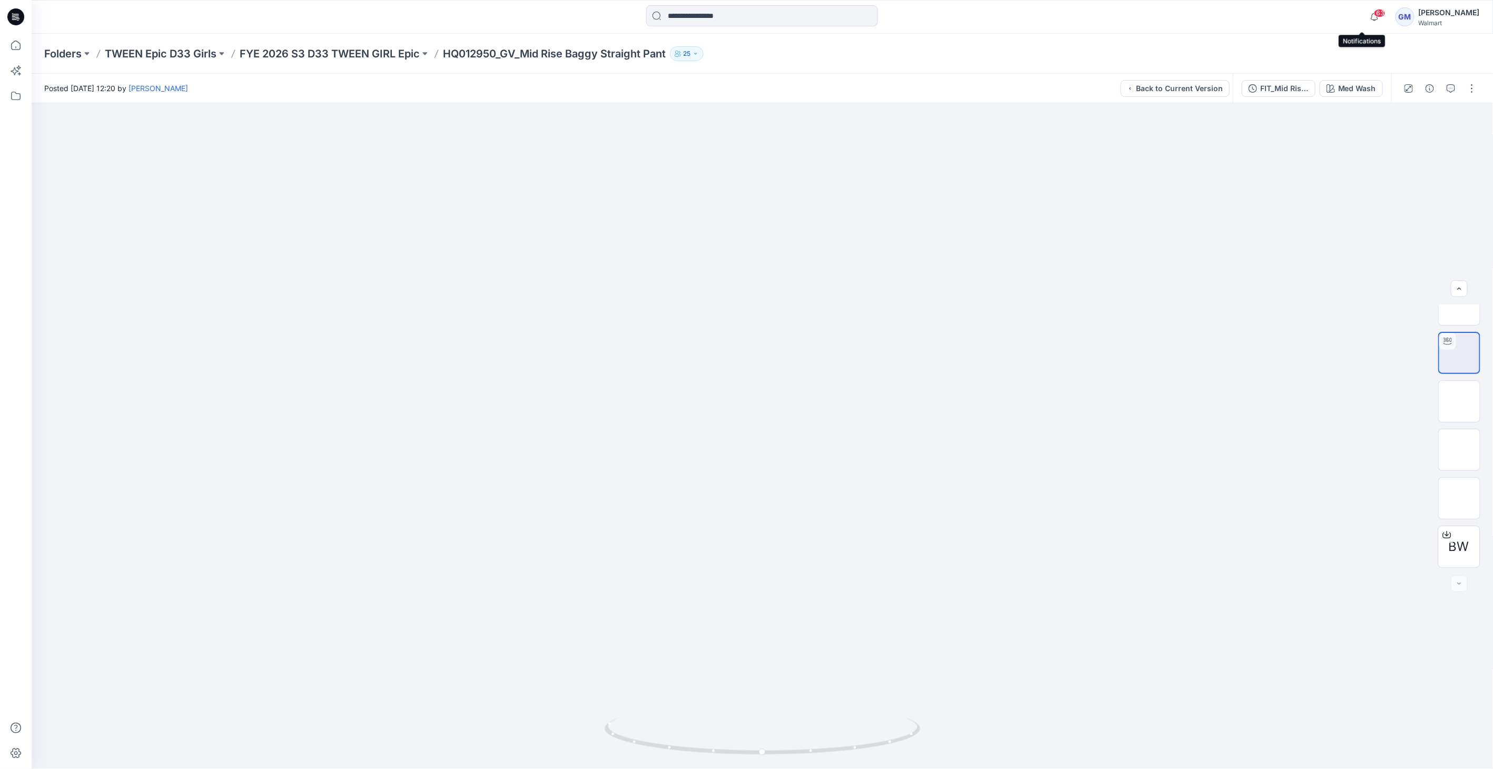
click at [1374, 12] on span "63" at bounding box center [1380, 13] width 12 height 8
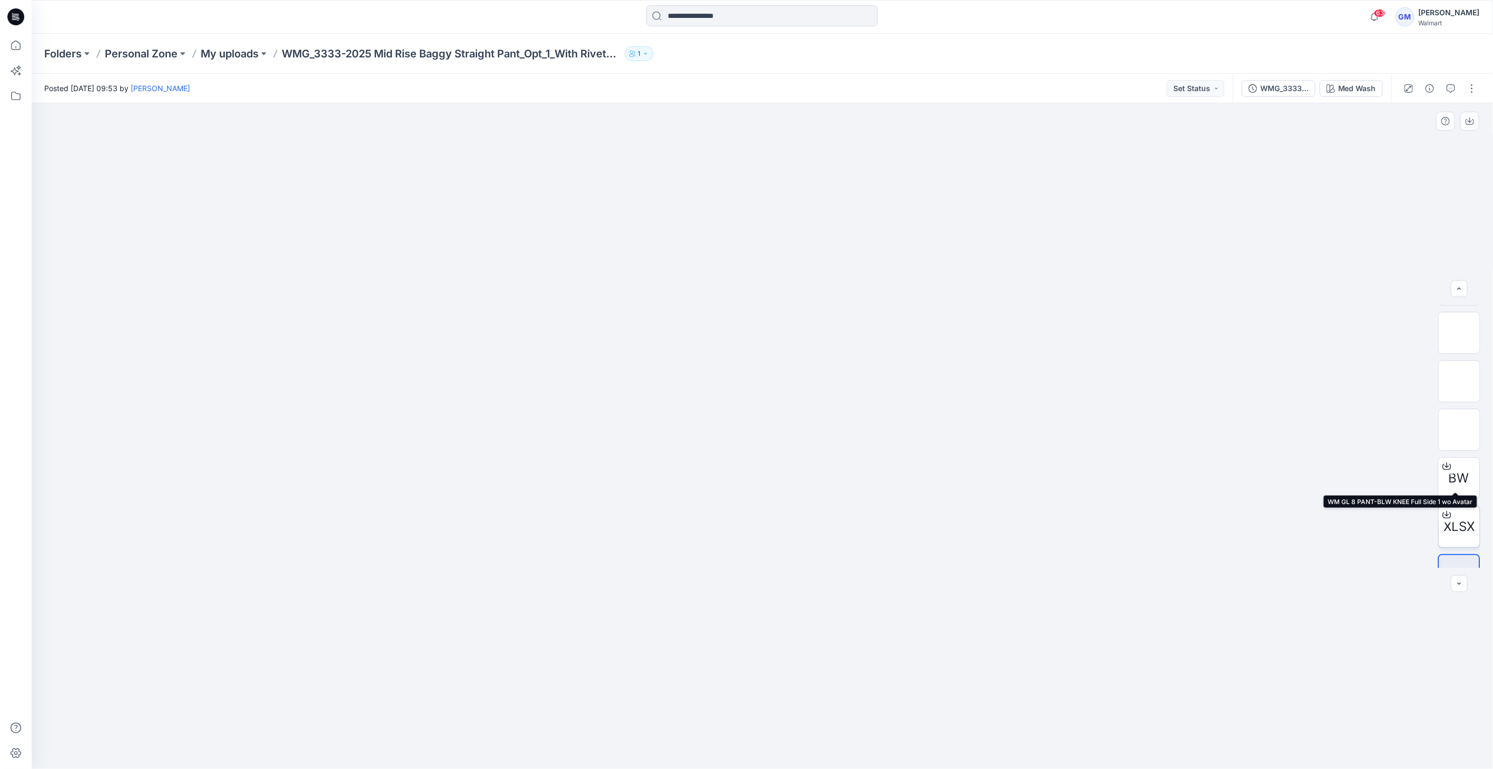
scroll to position [166, 0]
click at [1463, 445] on span "BW" at bounding box center [1459, 450] width 21 height 19
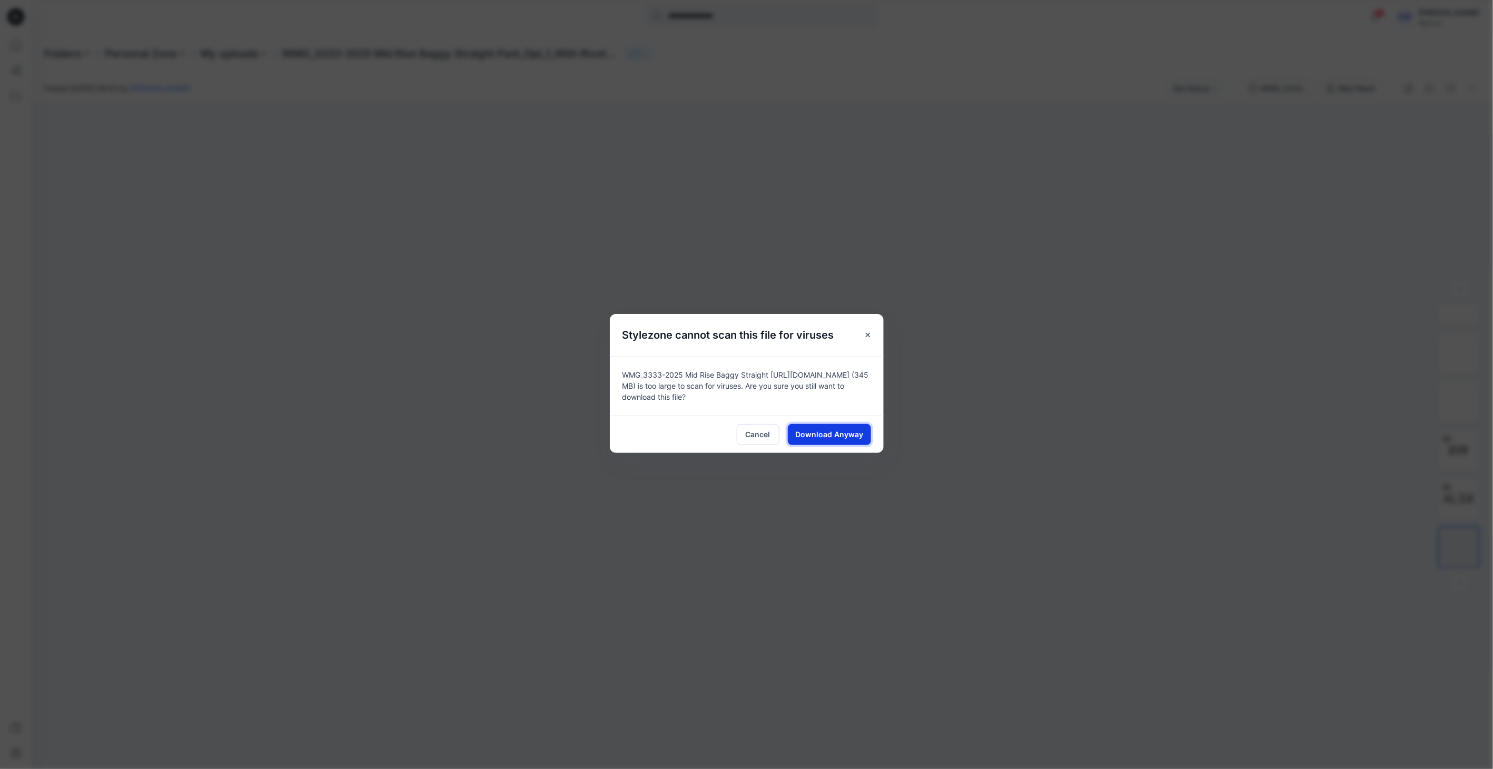
click at [850, 437] on span "Download Anyway" at bounding box center [829, 434] width 68 height 11
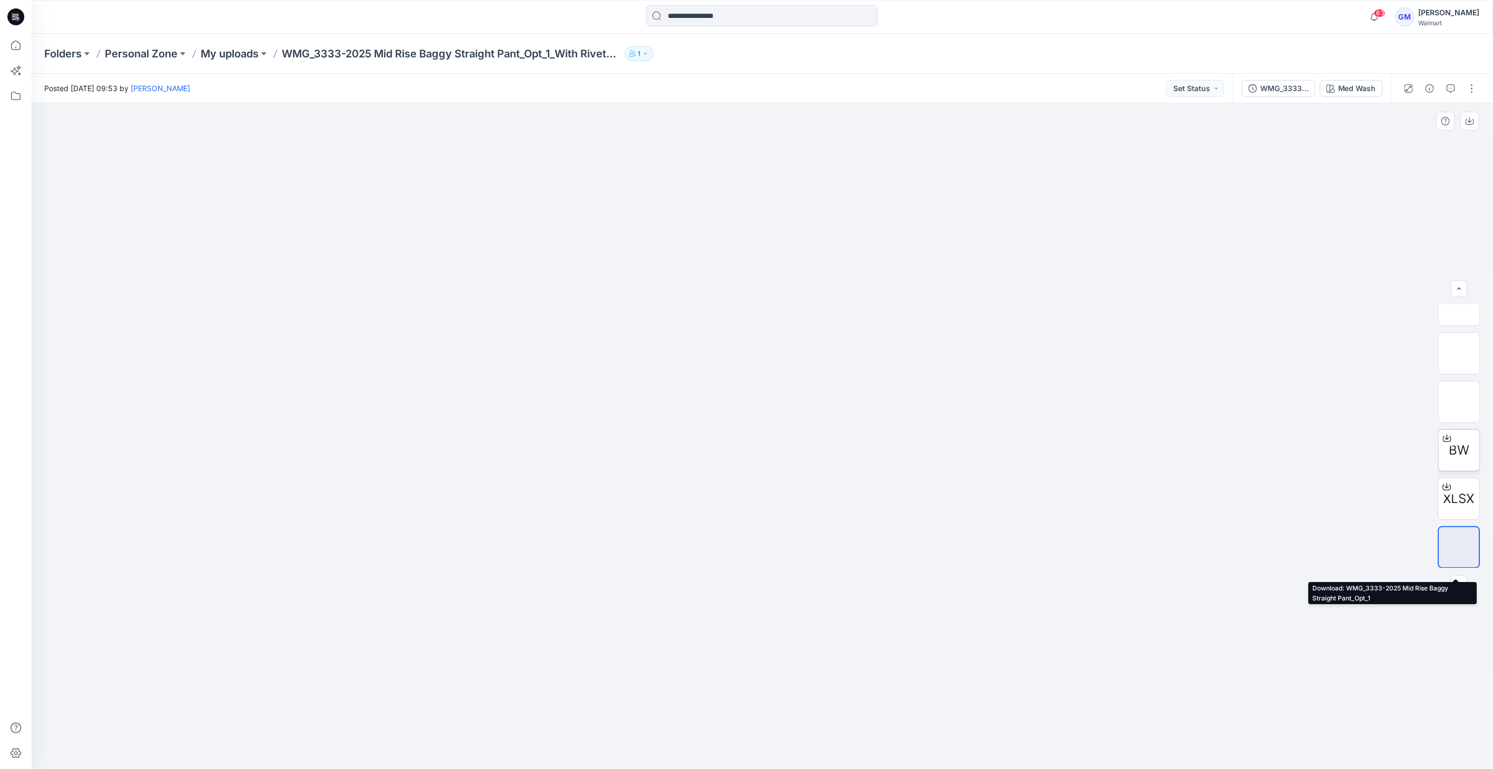
scroll to position [0, 0]
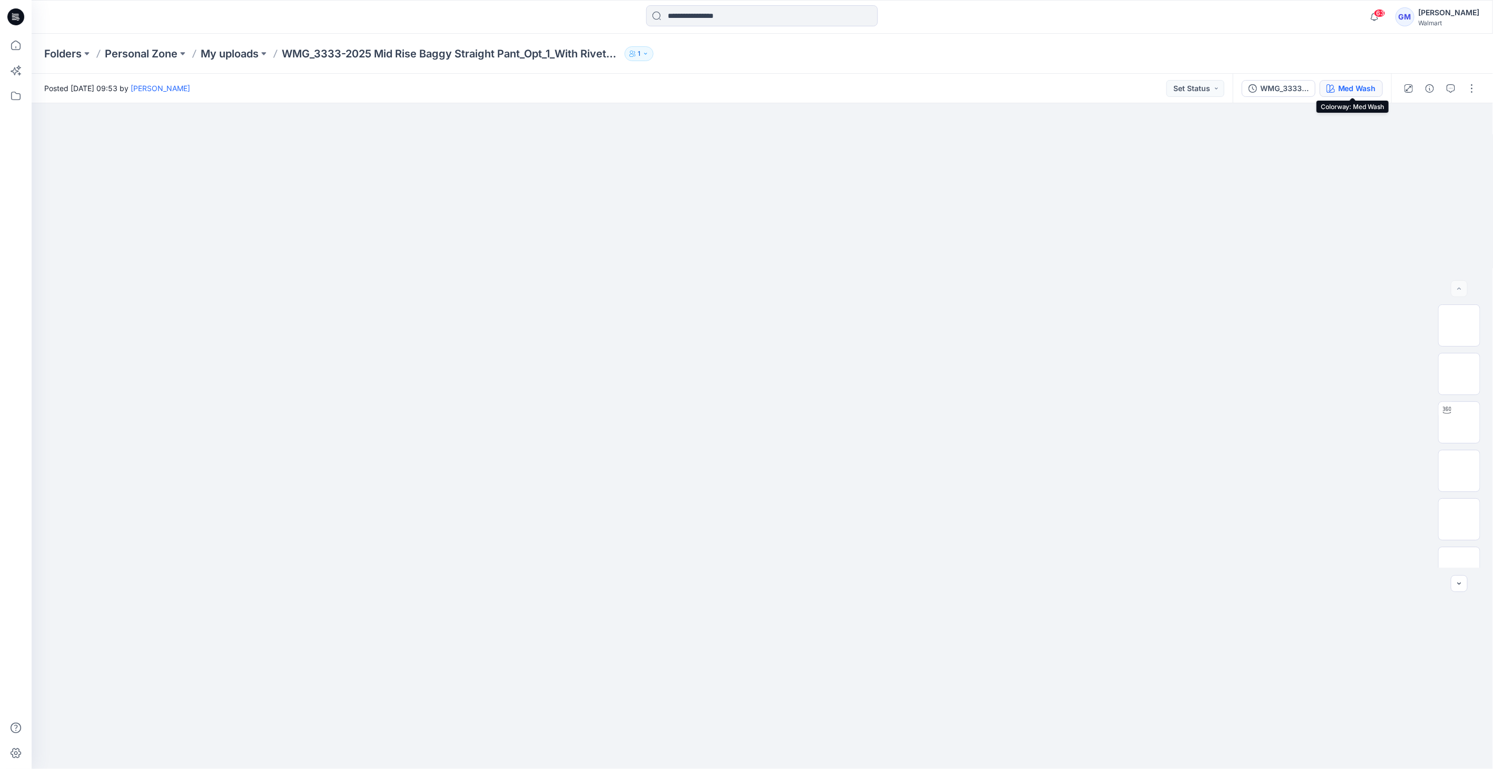
click at [1342, 81] on button "Med Wash" at bounding box center [1350, 88] width 63 height 17
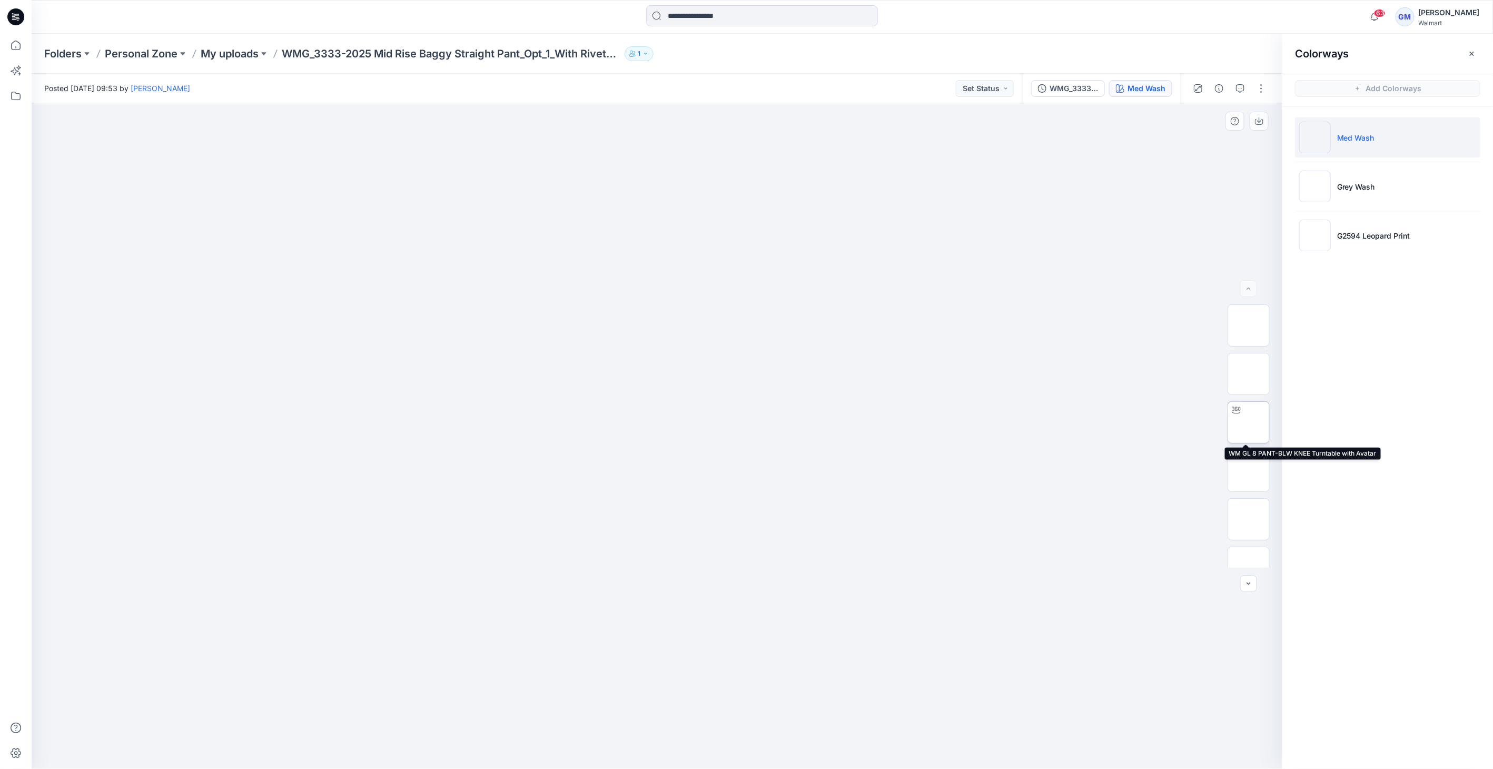
click at [1248, 422] on img at bounding box center [1248, 422] width 0 height 0
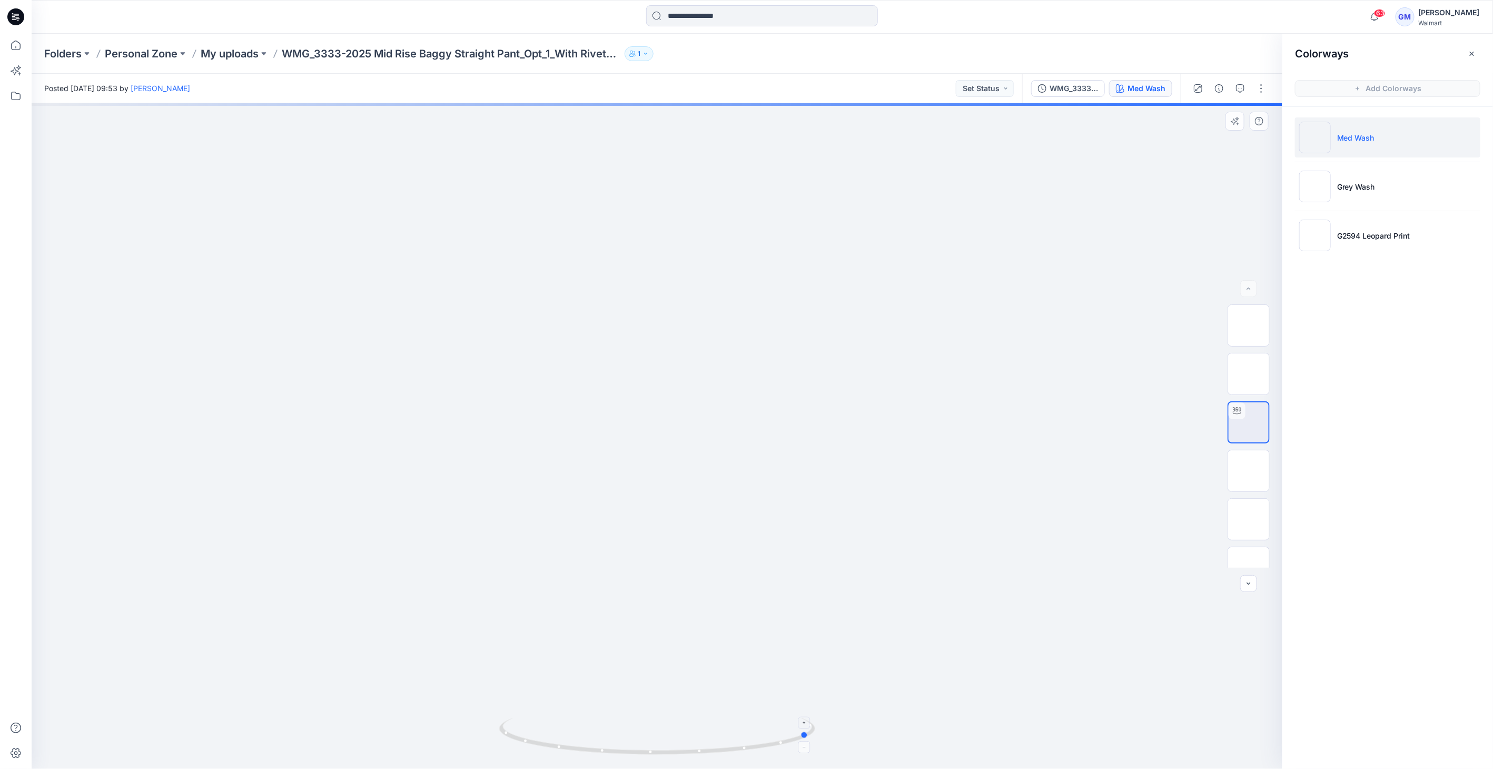
drag, startPoint x: 688, startPoint y: 748, endPoint x: 525, endPoint y: 757, distance: 163.5
click at [525, 757] on icon at bounding box center [658, 737] width 319 height 39
